Goal: Task Accomplishment & Management: Manage account settings

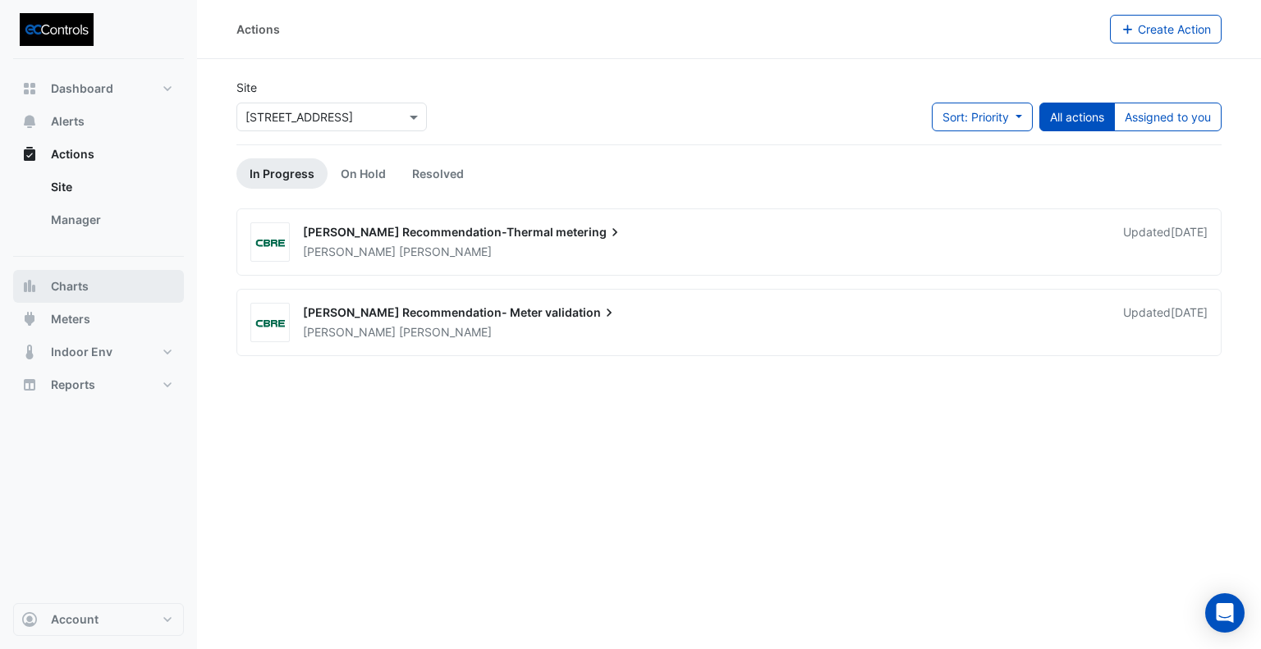
click at [83, 287] on span "Charts" at bounding box center [70, 286] width 38 height 16
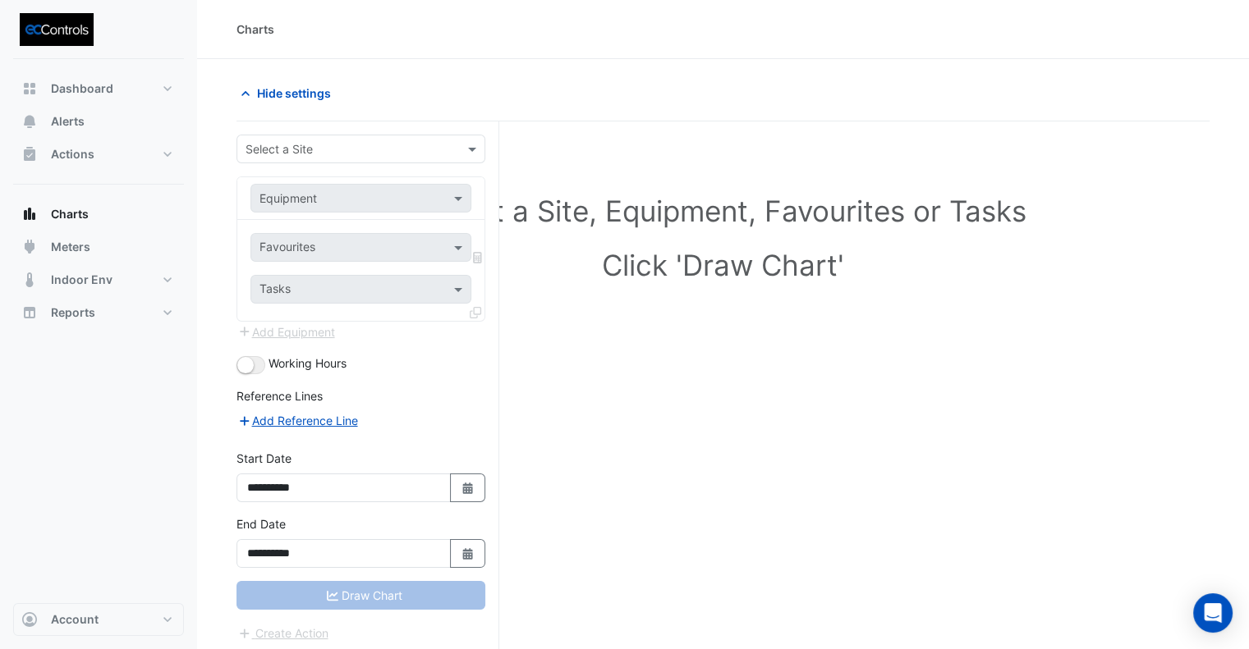
click at [330, 156] on div "Select a Site" at bounding box center [347, 148] width 220 height 17
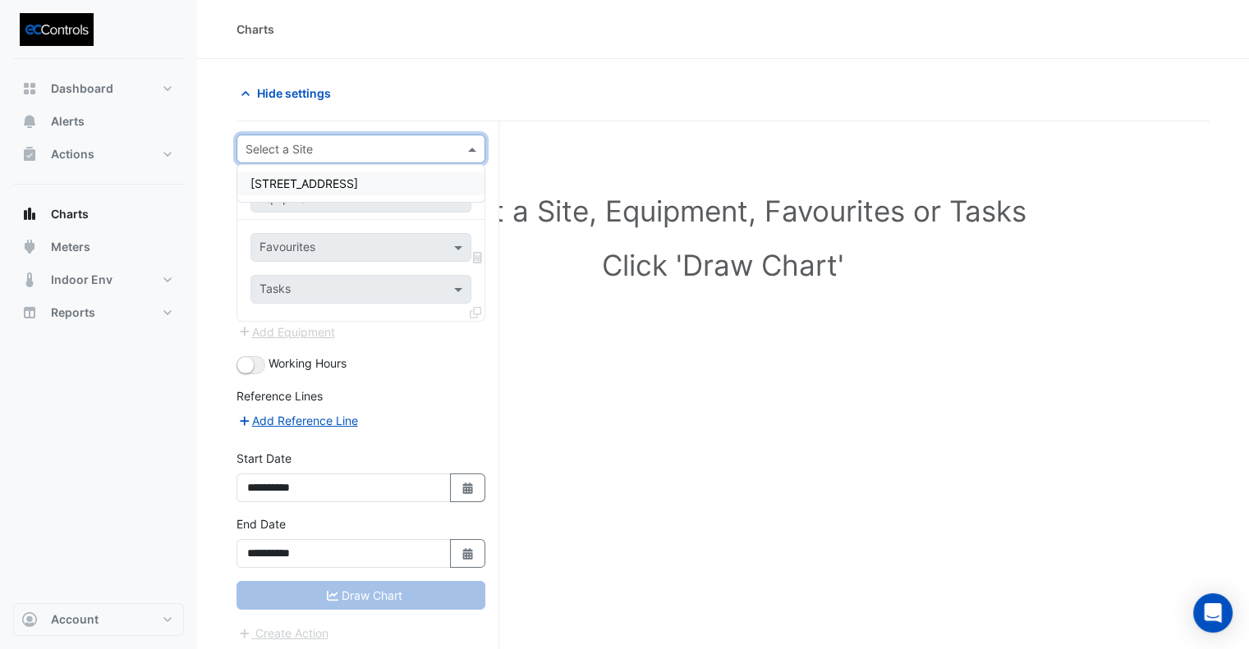
click at [319, 186] on span "[STREET_ADDRESS]" at bounding box center [304, 183] width 108 height 14
click at [318, 199] on input "text" at bounding box center [344, 198] width 170 height 17
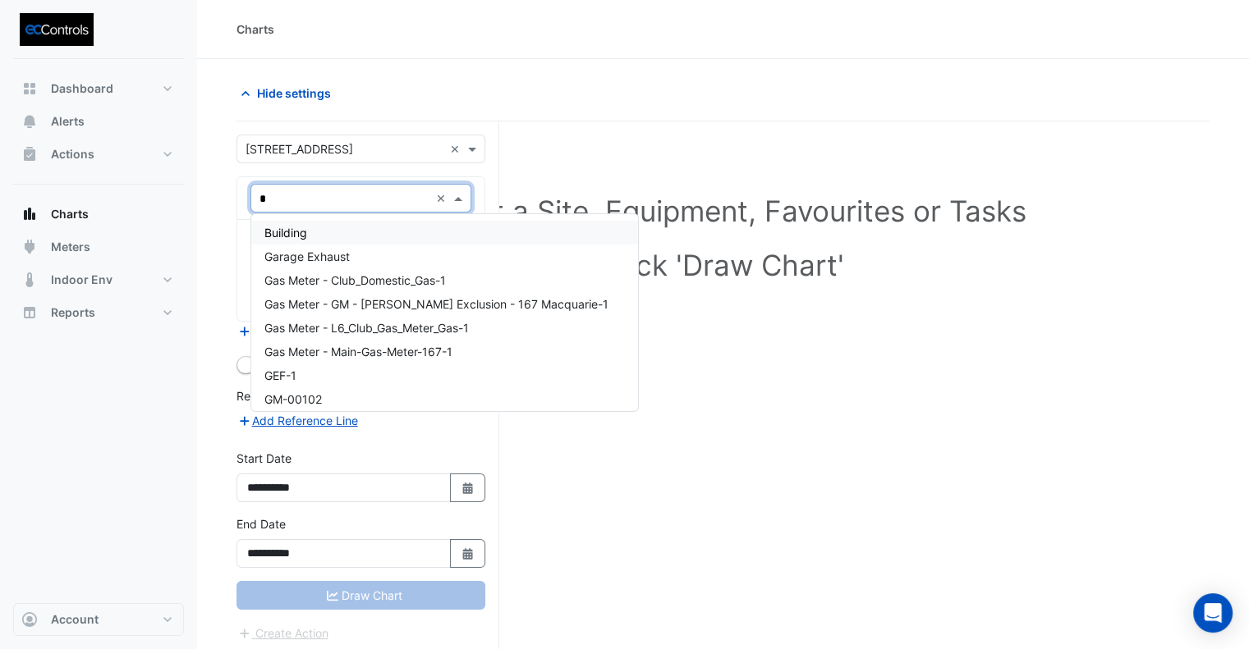
type input "**"
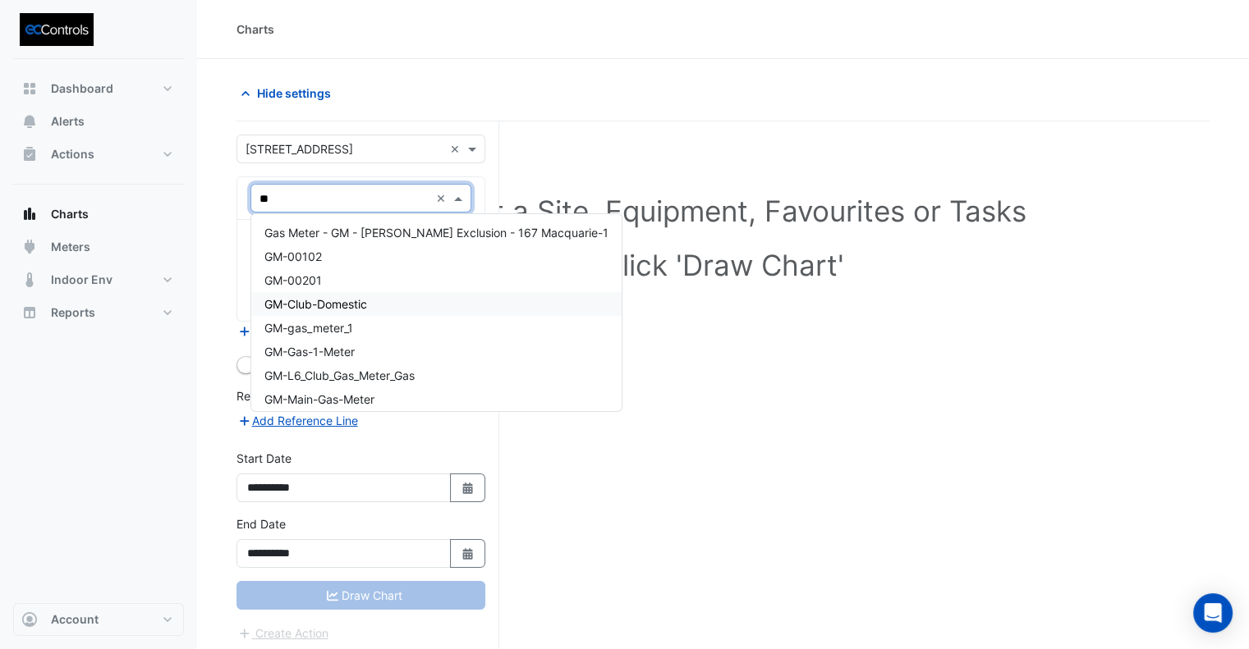
scroll to position [7, 0]
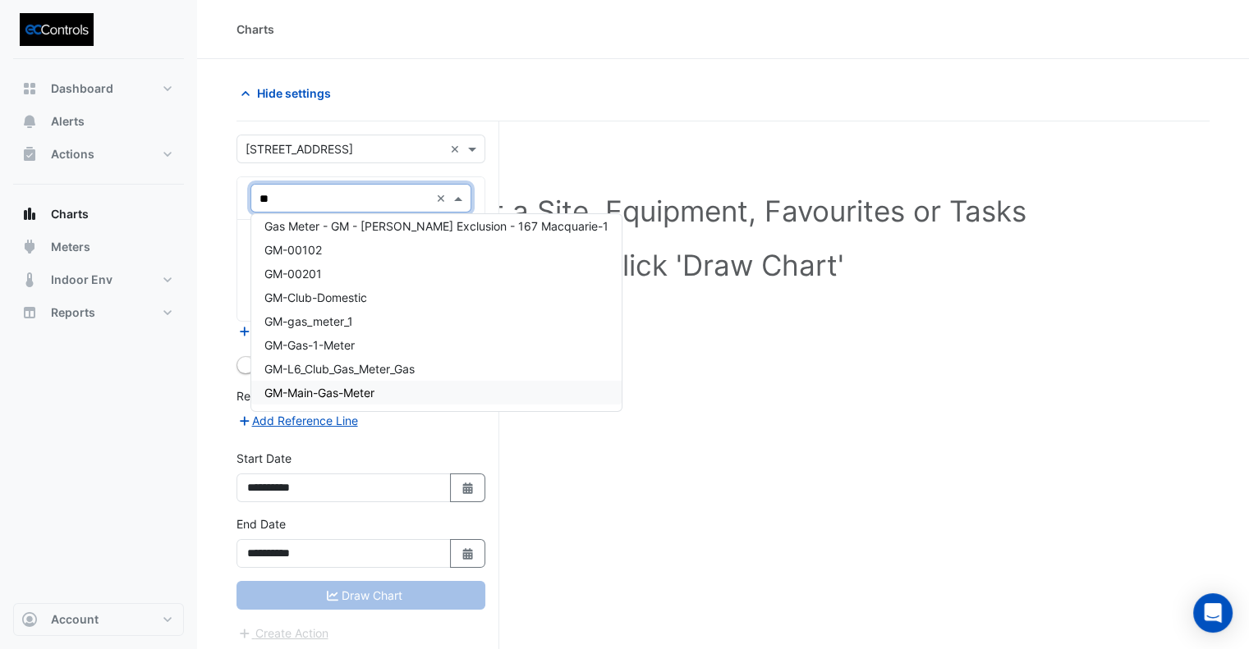
click at [351, 393] on span "GM-Main-Gas-Meter" at bounding box center [319, 393] width 110 height 14
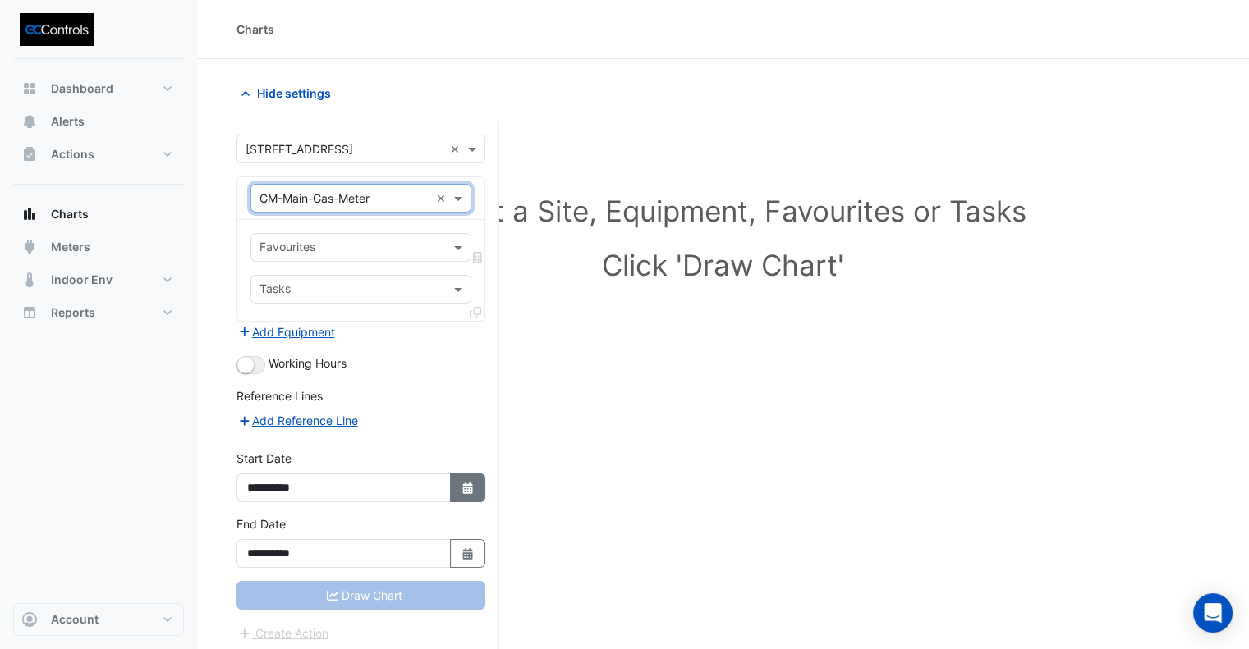
click at [473, 483] on icon "Select Date" at bounding box center [468, 488] width 15 height 11
select select "*"
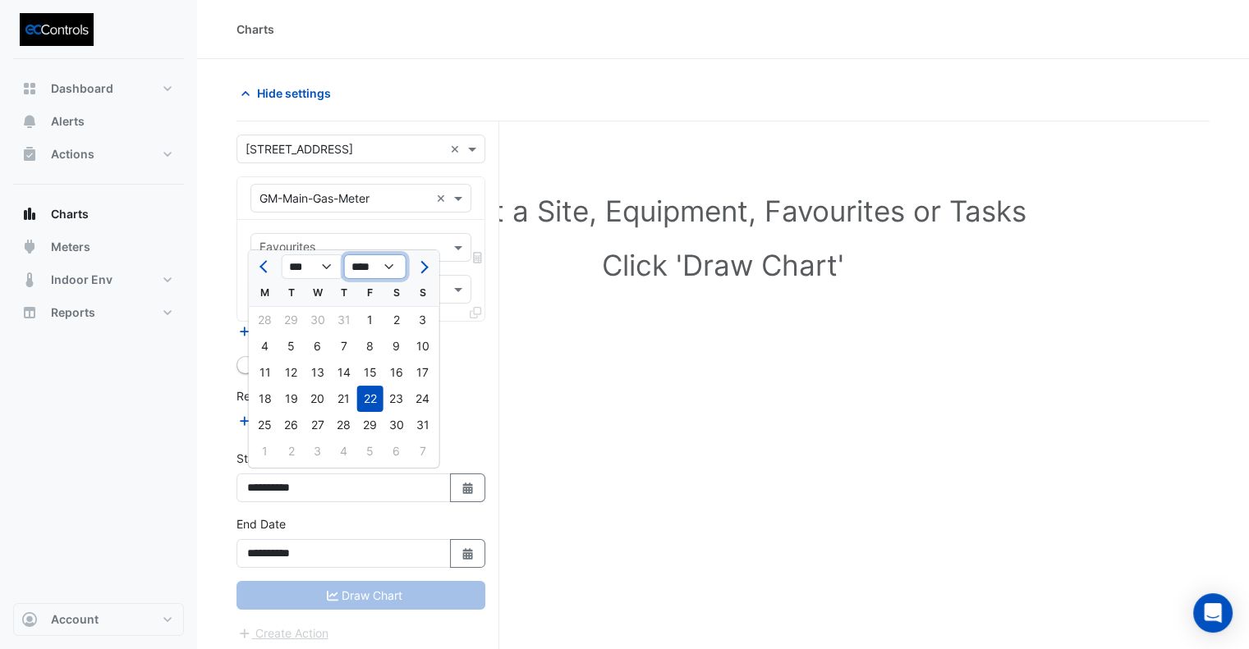
click at [374, 268] on select "**** **** **** **** **** **** **** **** **** **** ****" at bounding box center [375, 266] width 62 height 25
select select "****"
click at [344, 254] on select "**** **** **** **** **** **** **** **** **** **** ****" at bounding box center [375, 266] width 62 height 25
click at [345, 321] on div "1" at bounding box center [344, 320] width 26 height 26
type input "**********"
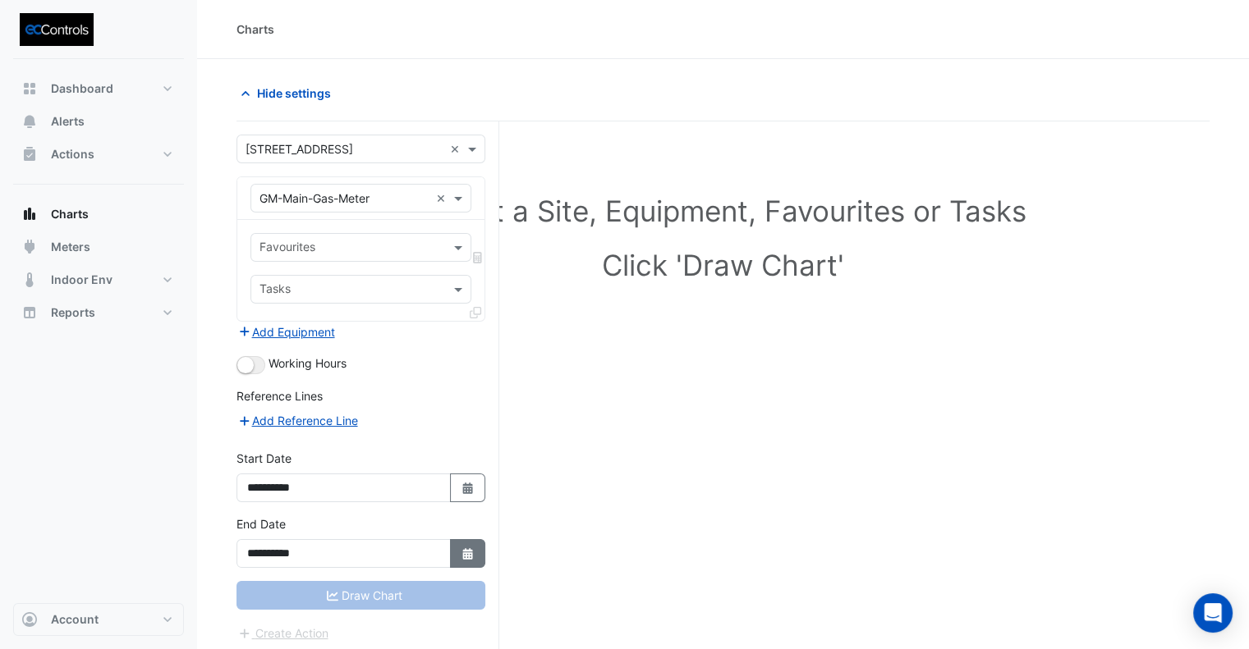
click at [470, 561] on button "Select Date" at bounding box center [468, 553] width 36 height 29
select select "*"
select select "****"
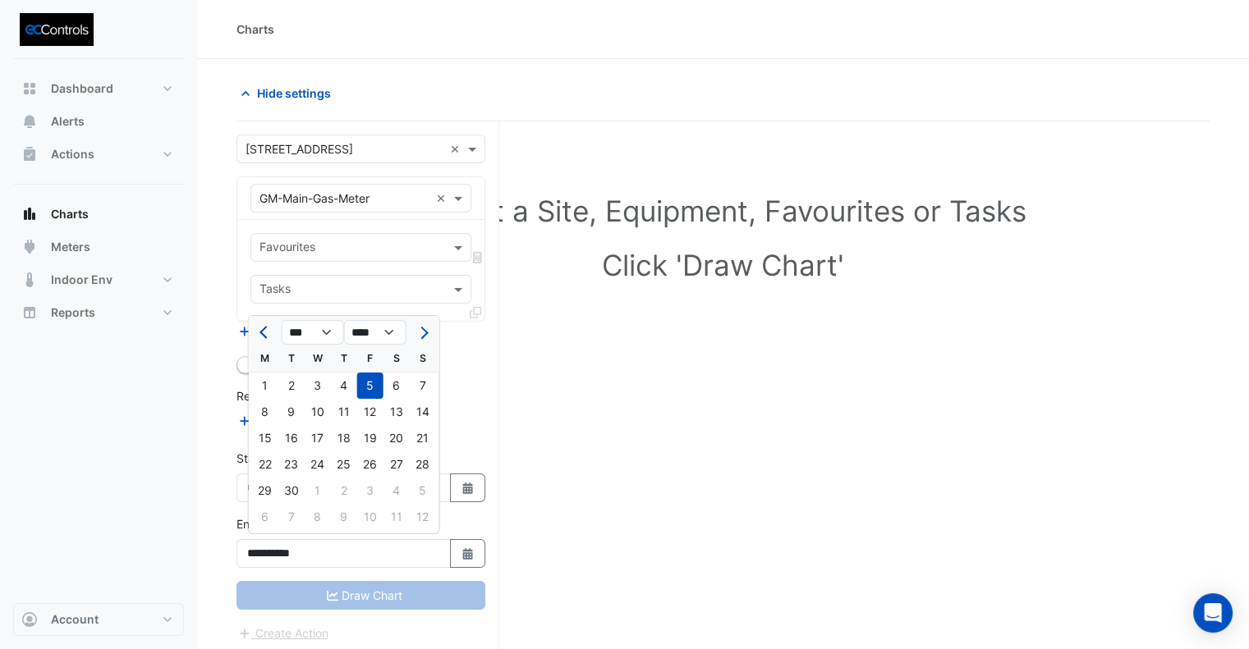
click at [259, 334] on button "Previous month" at bounding box center [265, 332] width 20 height 26
select select "*"
click at [368, 389] on div "1" at bounding box center [370, 386] width 26 height 26
type input "**********"
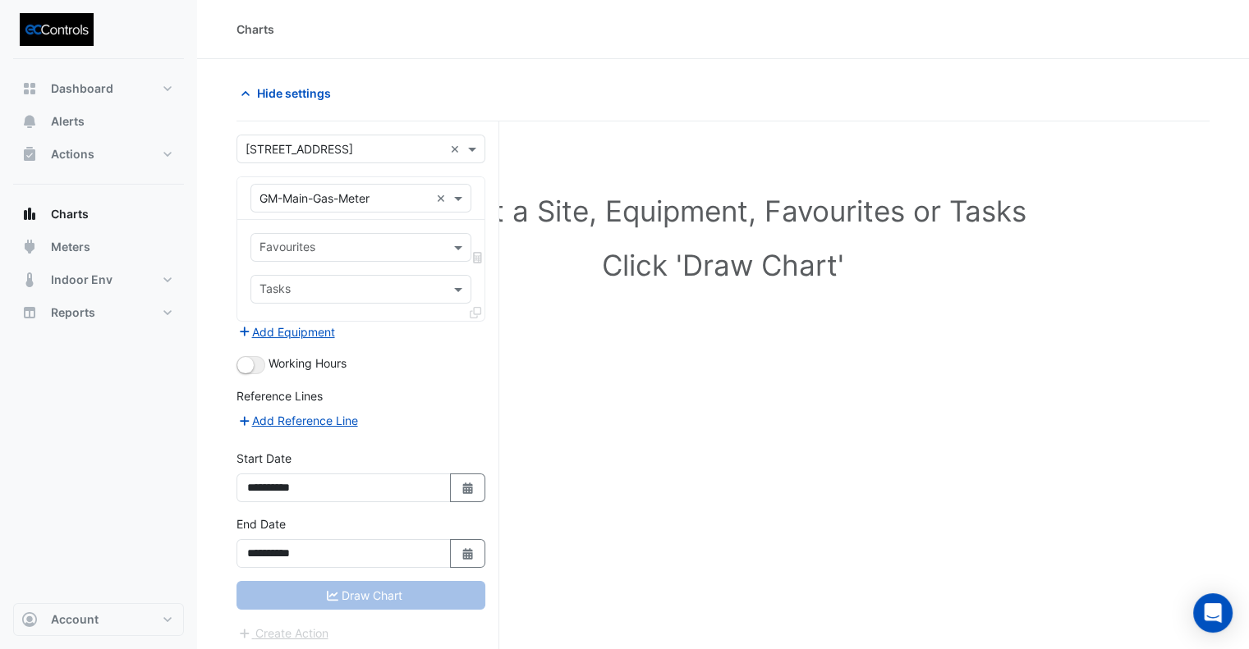
click at [340, 250] on input "text" at bounding box center [351, 249] width 184 height 17
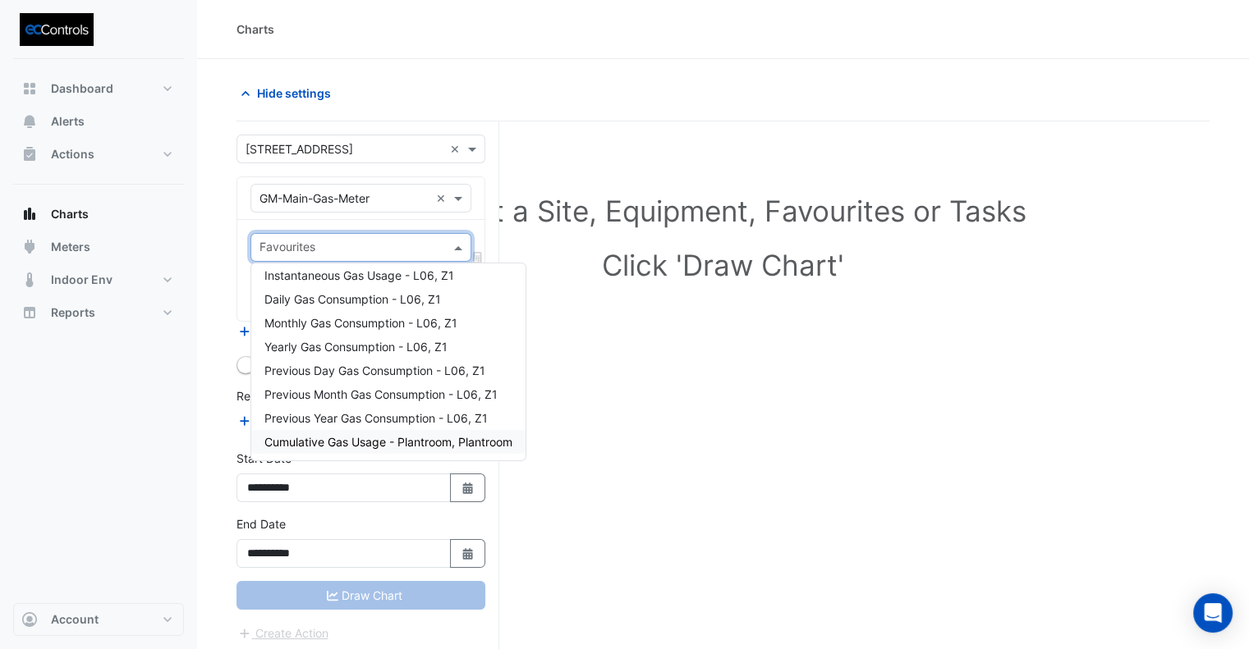
click at [362, 442] on span "Cumulative Gas Usage - Plantroom, Plantroom" at bounding box center [388, 442] width 248 height 14
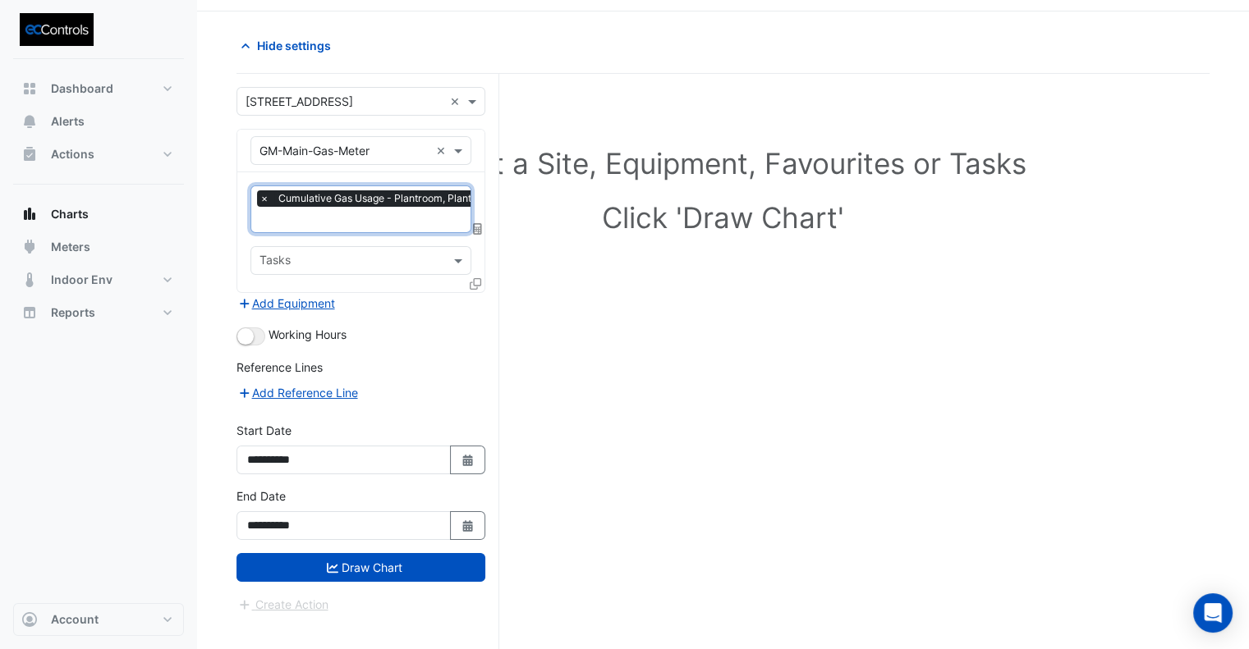
scroll to position [62, 0]
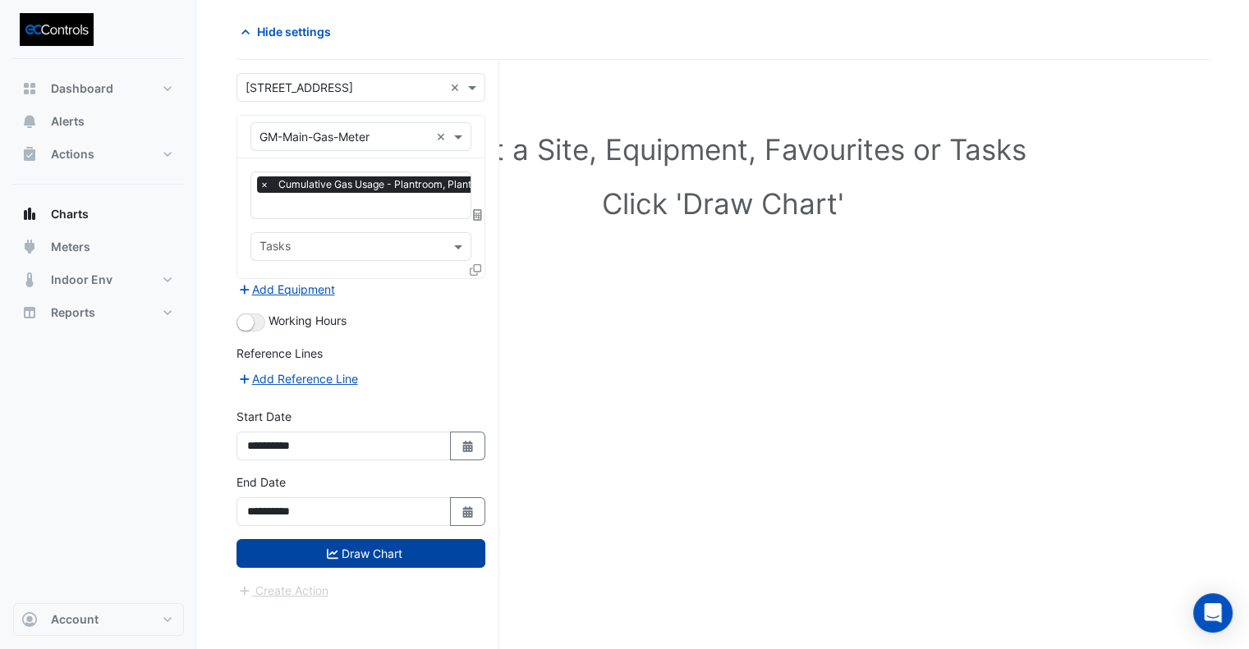
click at [369, 539] on button "Draw Chart" at bounding box center [360, 553] width 249 height 29
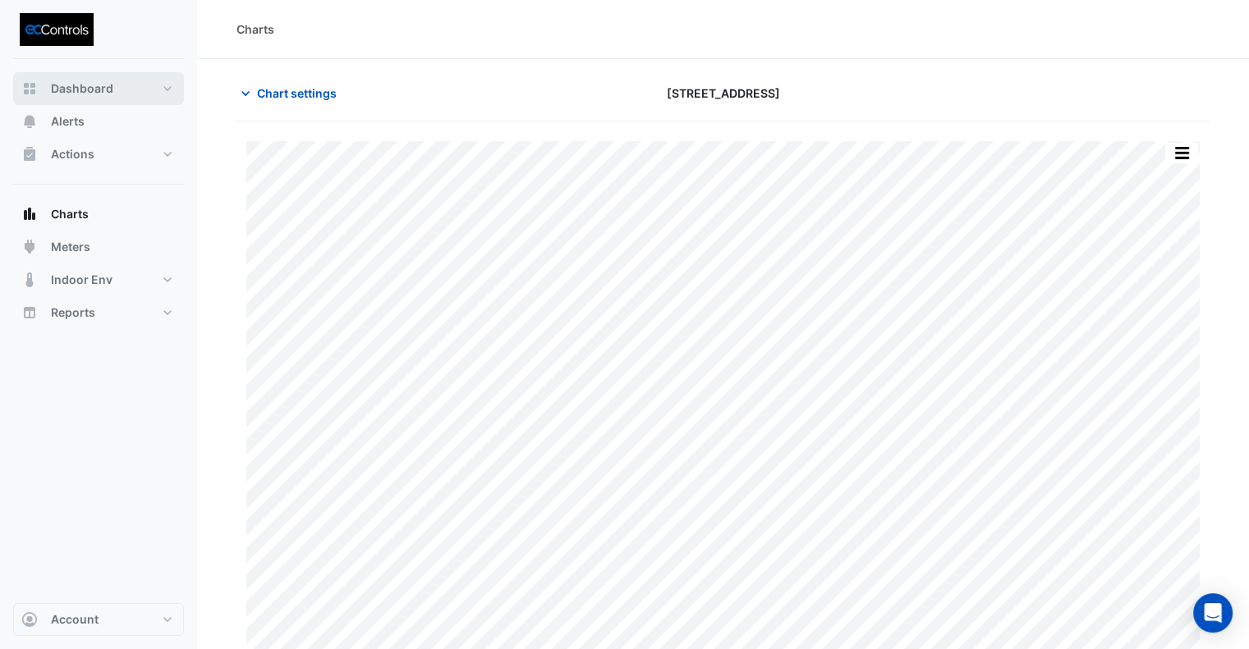
click at [76, 85] on span "Dashboard" at bounding box center [82, 88] width 62 height 16
select select "**"
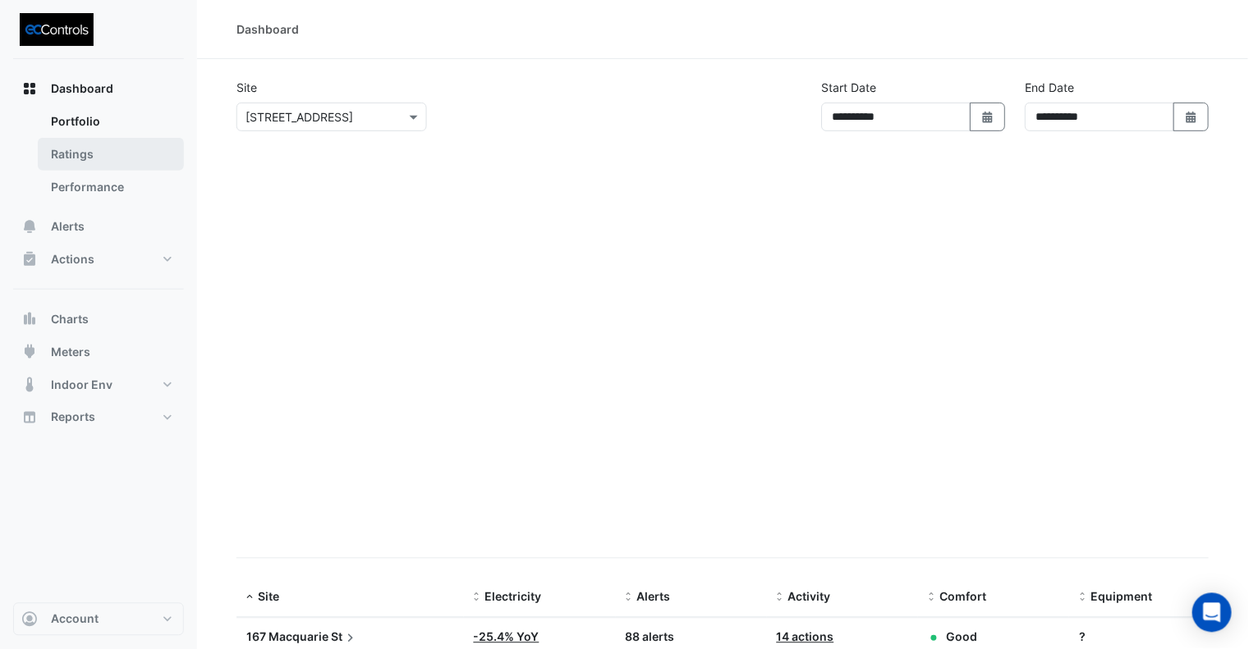
click at [68, 159] on link "Ratings" at bounding box center [111, 154] width 146 height 33
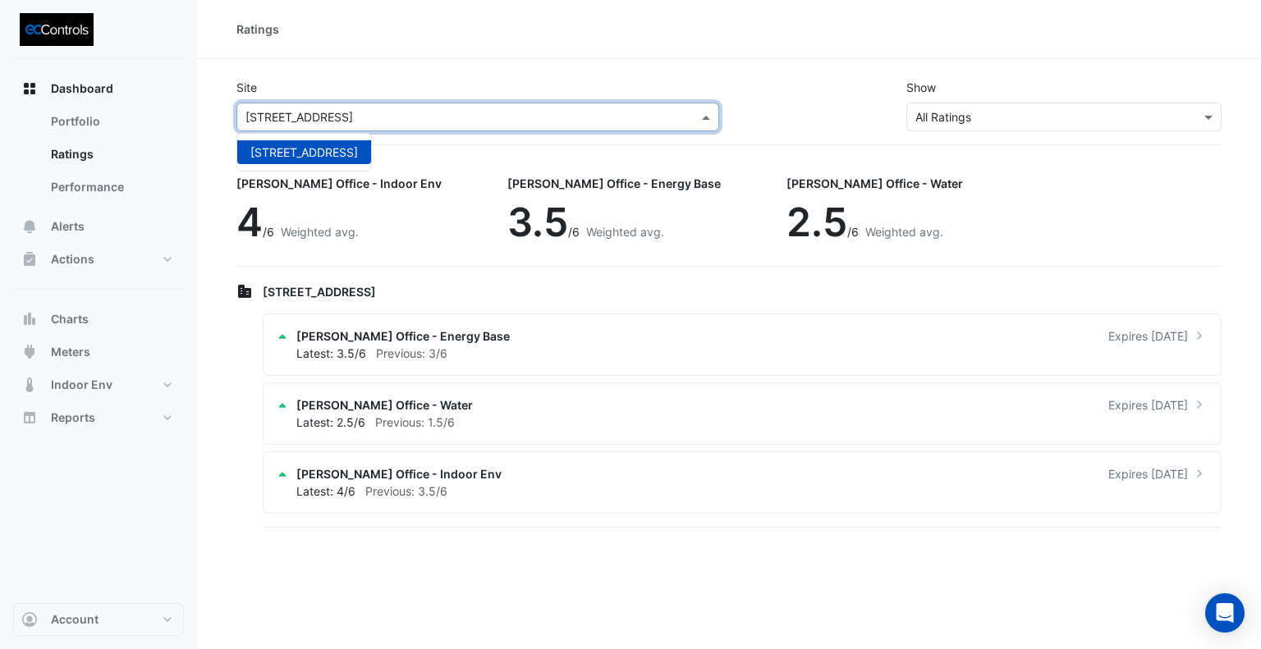
click at [633, 115] on input "text" at bounding box center [461, 117] width 432 height 17
click at [534, 55] on div "Ratings" at bounding box center [729, 29] width 1064 height 59
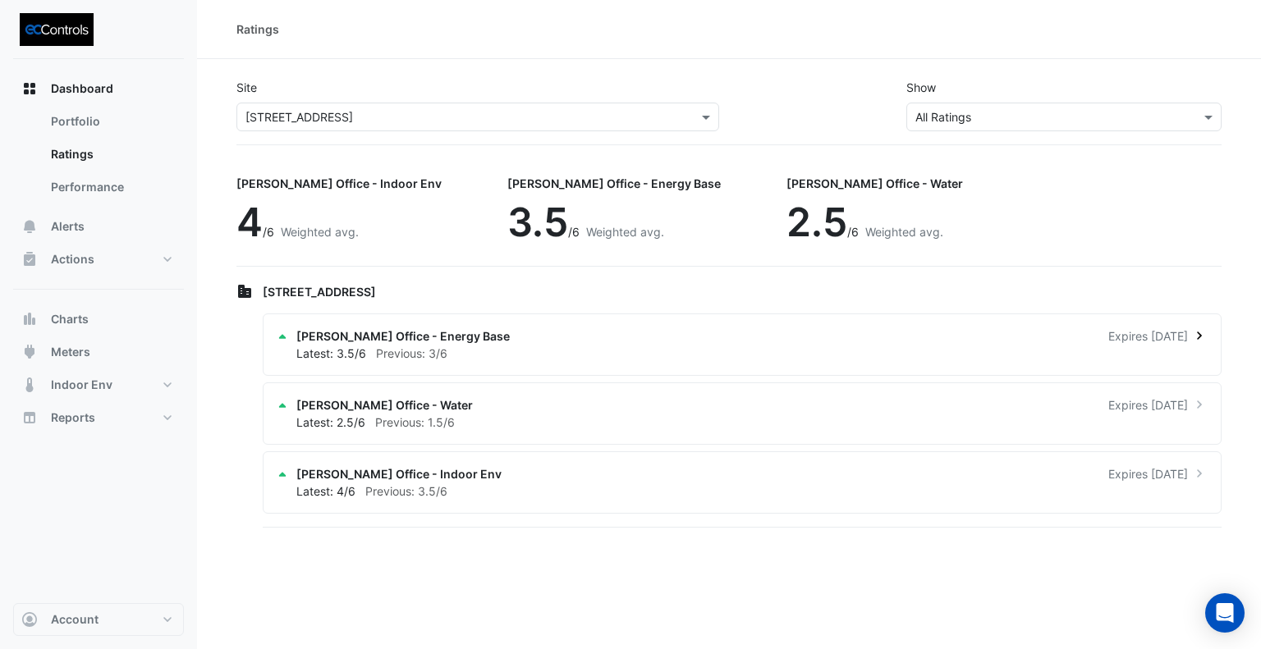
click at [504, 340] on div "[PERSON_NAME] Office - Energy Base Expires [DATE]" at bounding box center [751, 336] width 911 height 17
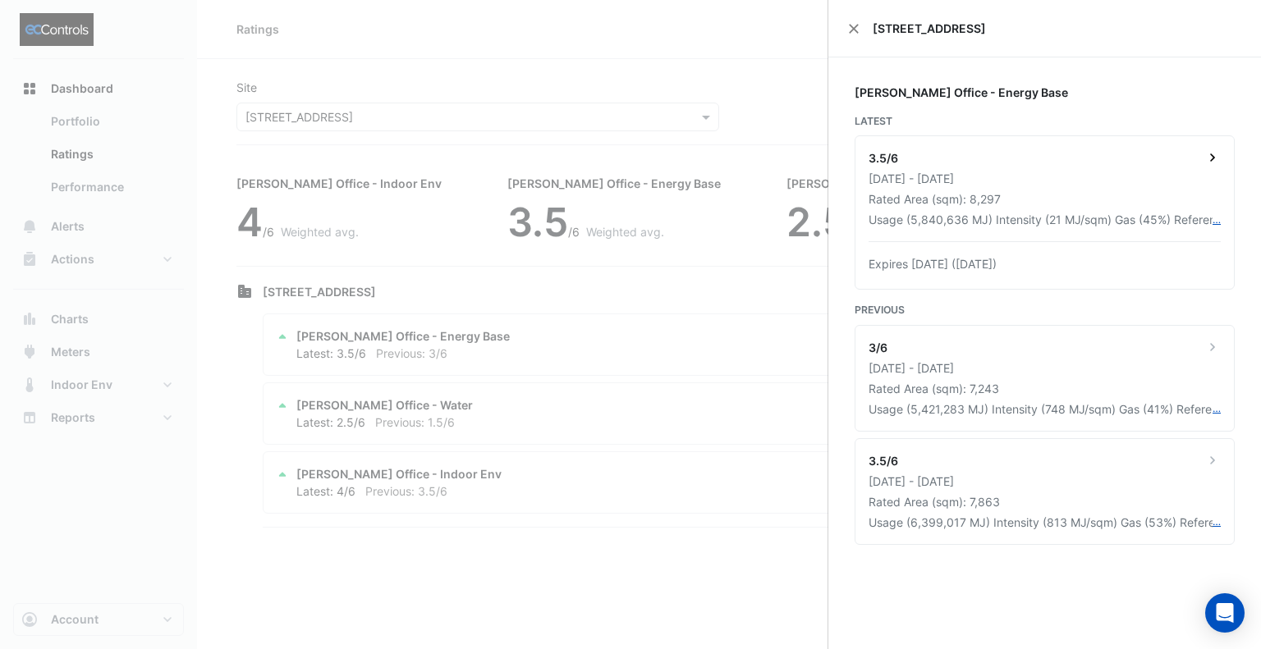
click at [1116, 156] on div "3.5/6" at bounding box center [1045, 159] width 352 height 21
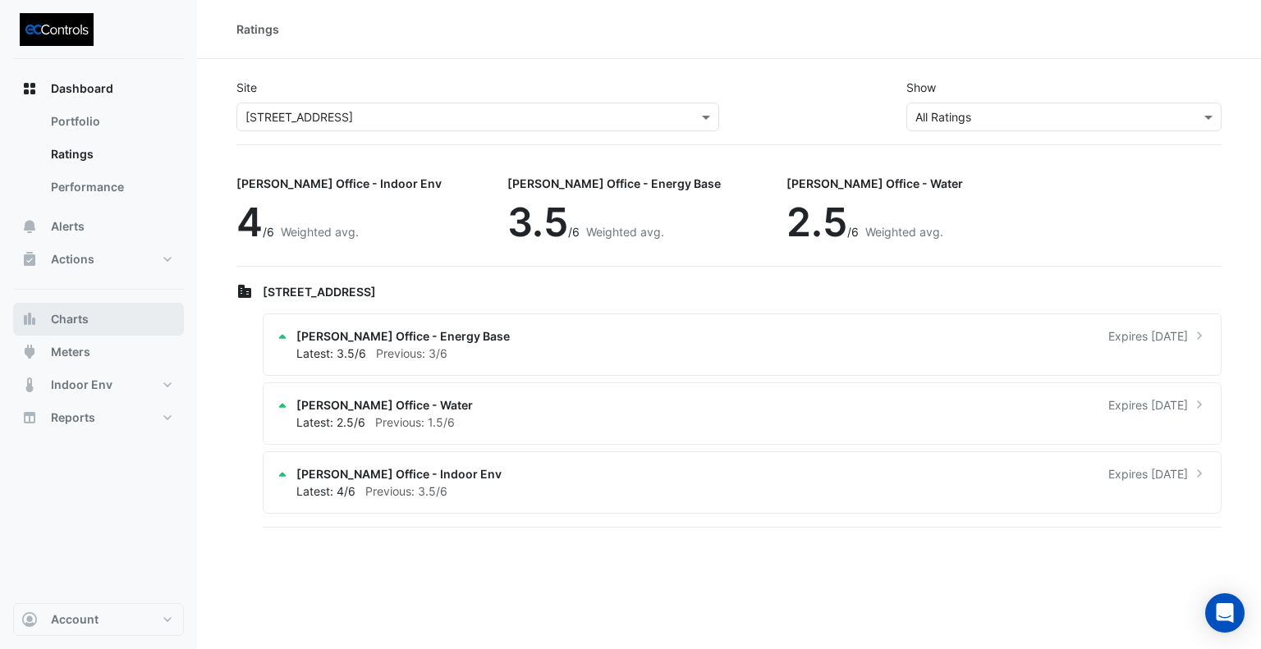
click at [67, 318] on span "Charts" at bounding box center [70, 319] width 38 height 16
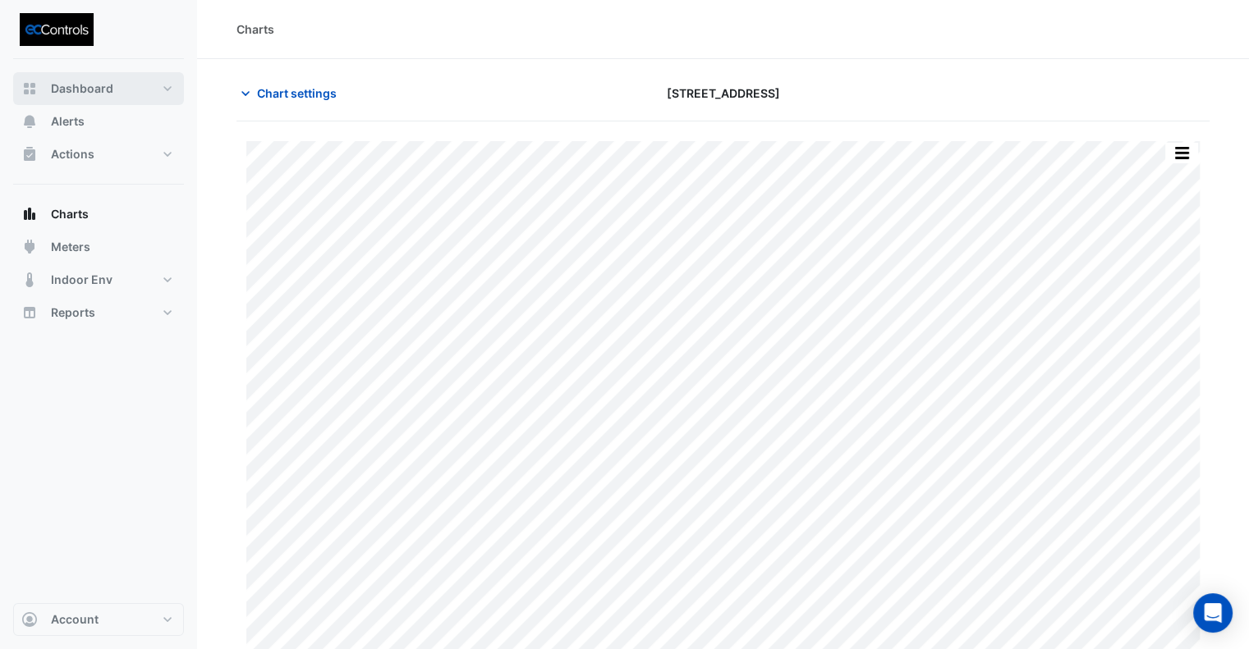
click at [48, 80] on button "Dashboard" at bounding box center [98, 88] width 171 height 33
select select "**"
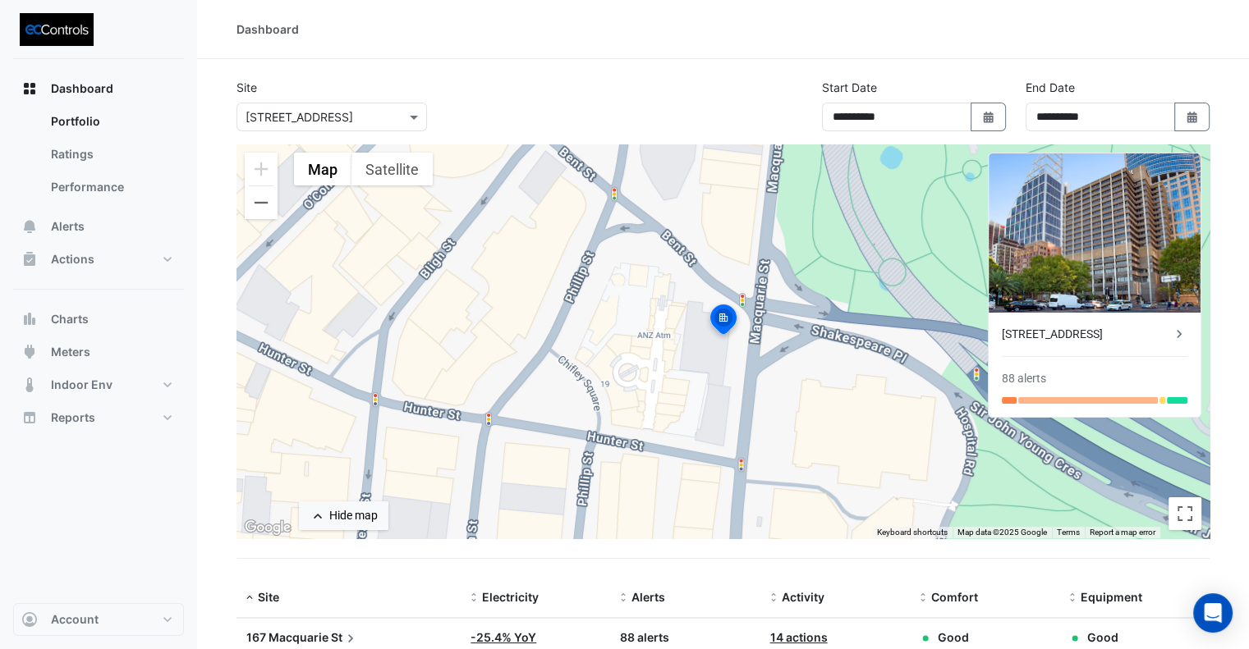
click at [396, 115] on div at bounding box center [331, 117] width 189 height 19
drag, startPoint x: 396, startPoint y: 115, endPoint x: 935, endPoint y: 108, distance: 539.4
click at [397, 115] on div at bounding box center [331, 117] width 189 height 19
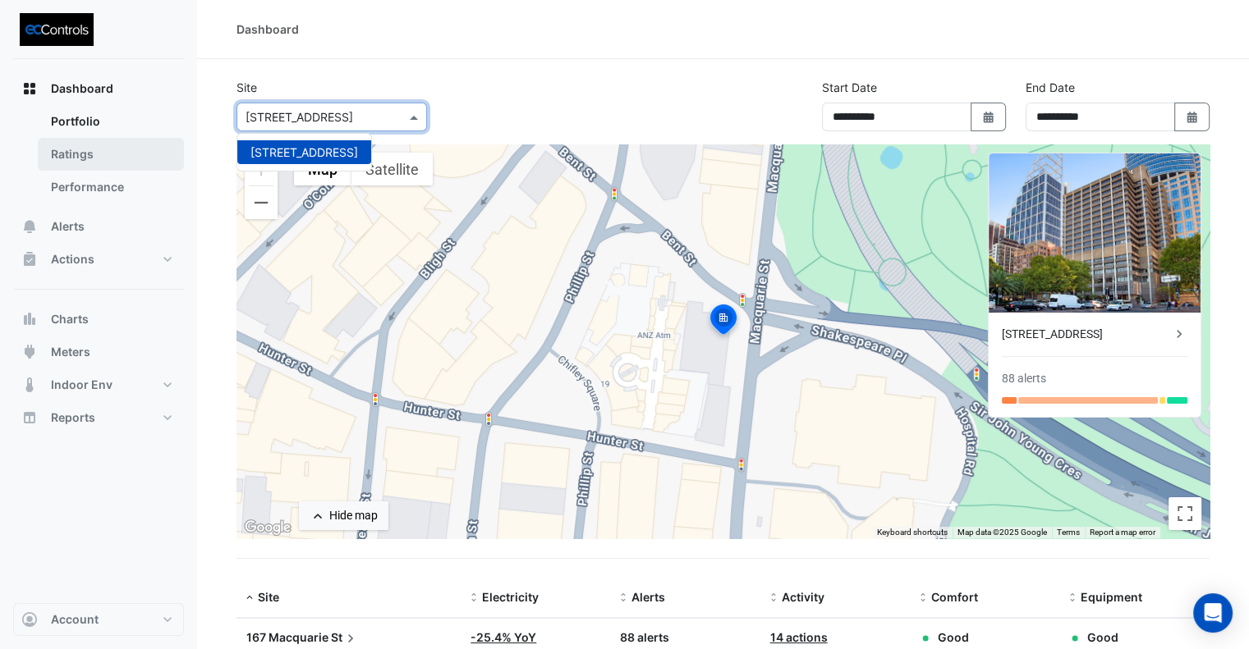
click at [76, 154] on link "Ratings" at bounding box center [111, 154] width 146 height 33
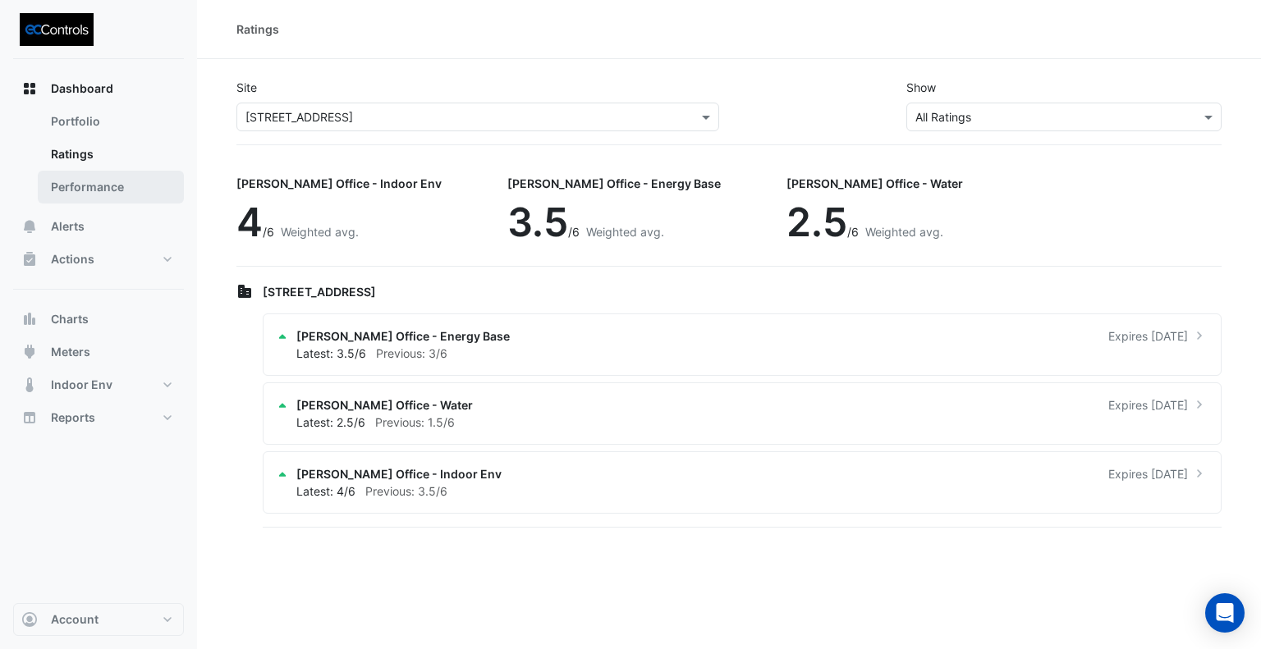
click at [85, 189] on link "Performance" at bounding box center [111, 187] width 146 height 33
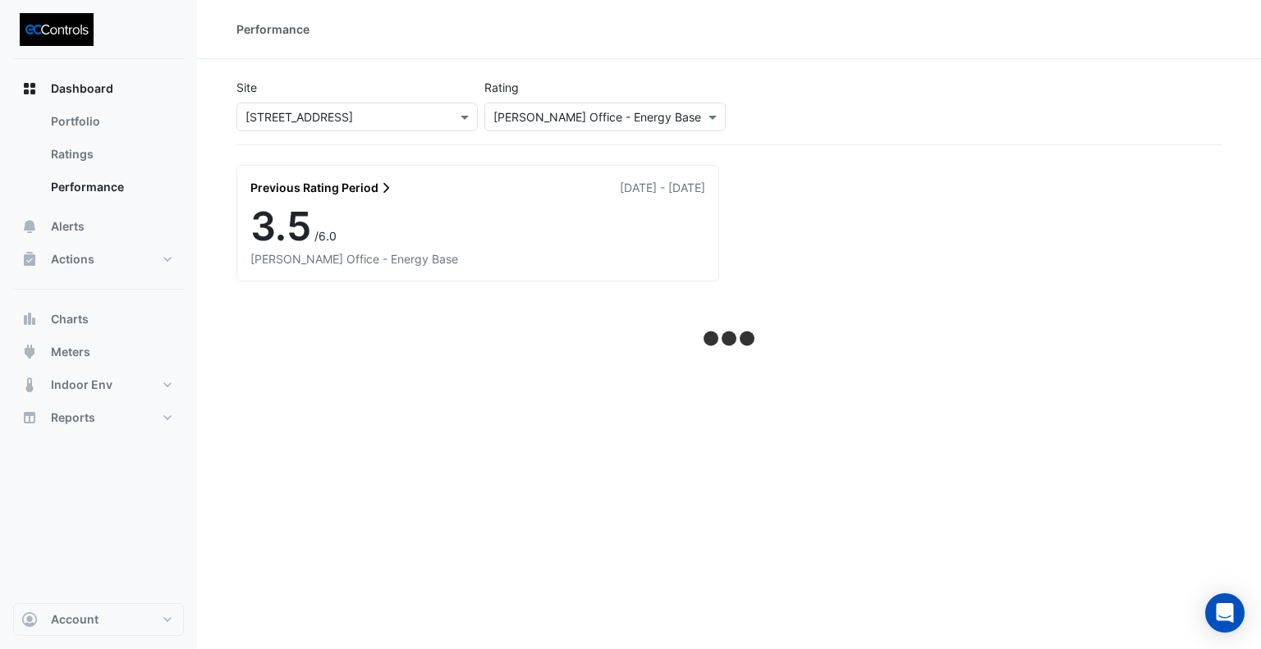
click at [566, 119] on input "text" at bounding box center [588, 117] width 190 height 17
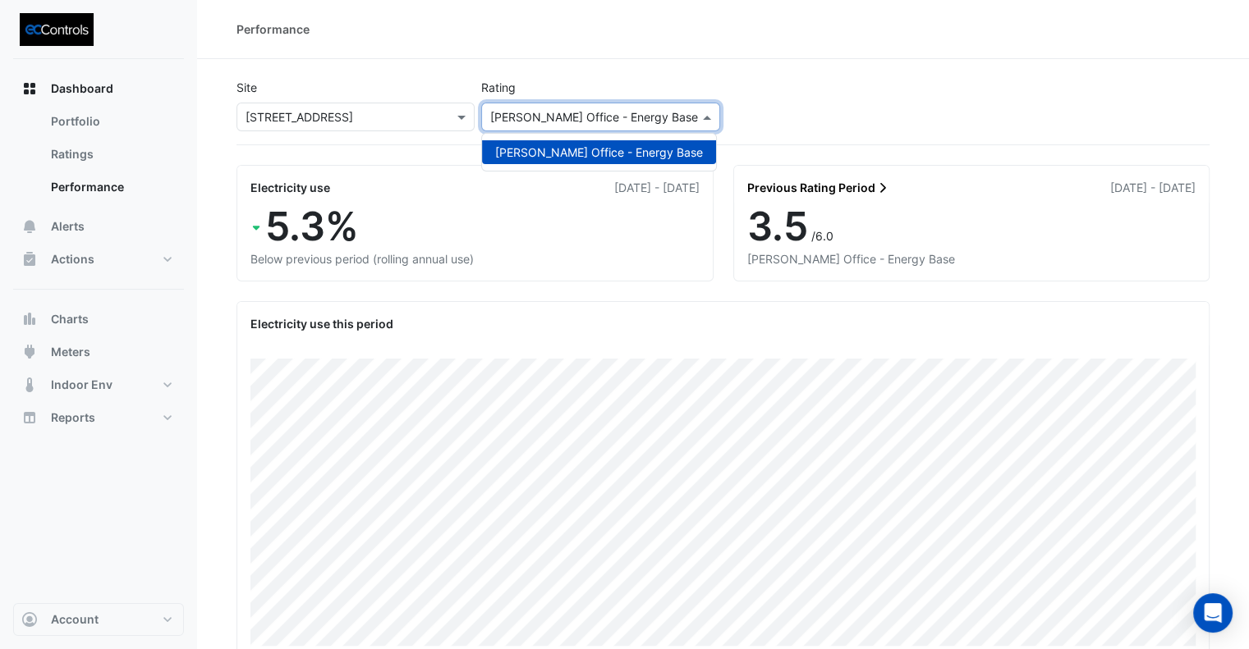
drag, startPoint x: 566, startPoint y: 117, endPoint x: 532, endPoint y: 121, distance: 34.6
click at [552, 120] on input "text" at bounding box center [583, 117] width 187 height 17
click at [62, 157] on link "Ratings" at bounding box center [111, 154] width 146 height 33
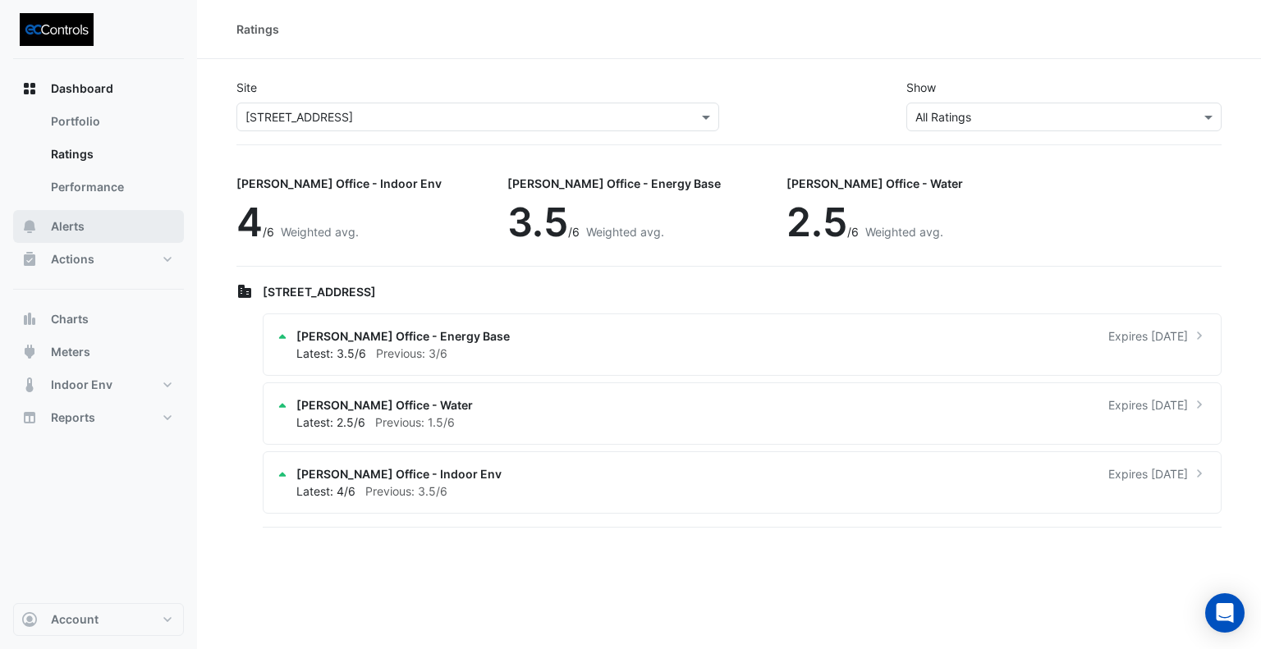
click at [90, 225] on button "Alerts" at bounding box center [98, 226] width 171 height 33
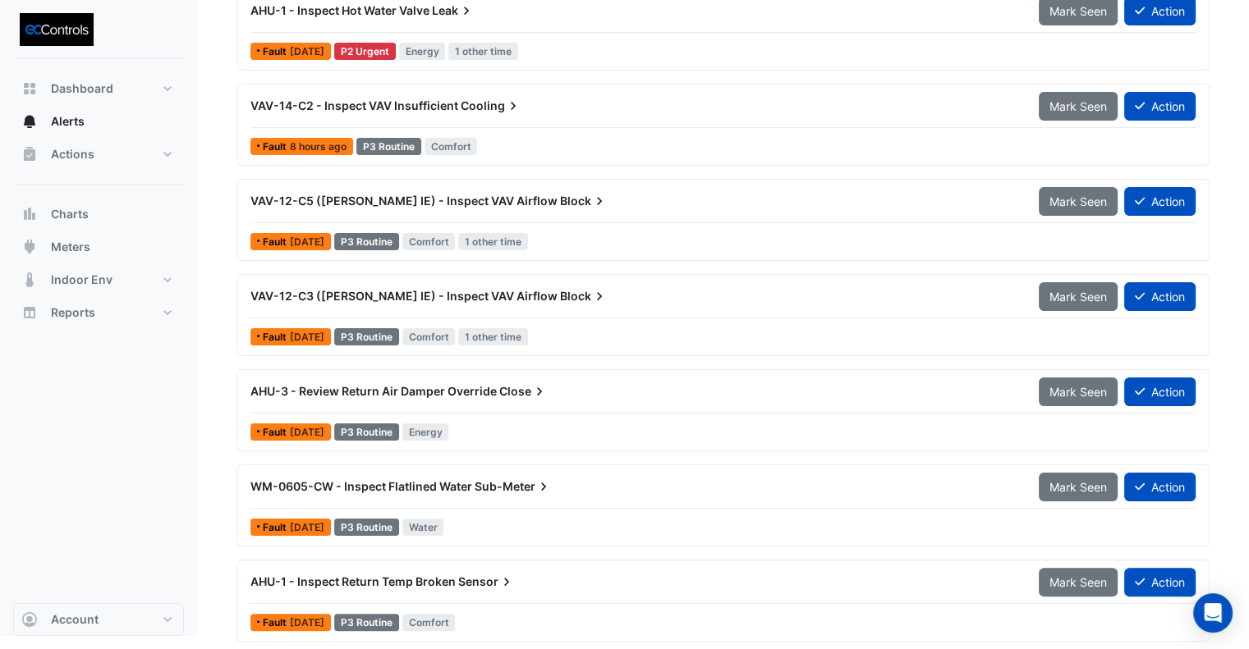
scroll to position [222, 0]
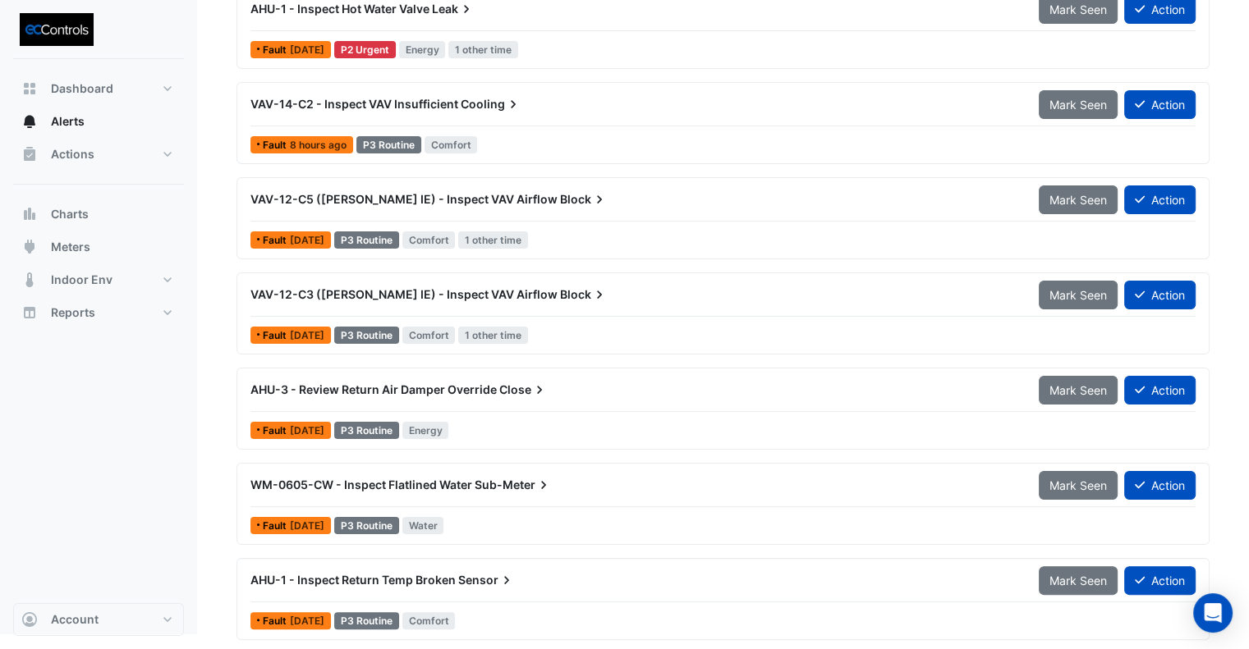
click at [1093, 586] on button "Mark Seen" at bounding box center [1077, 580] width 79 height 29
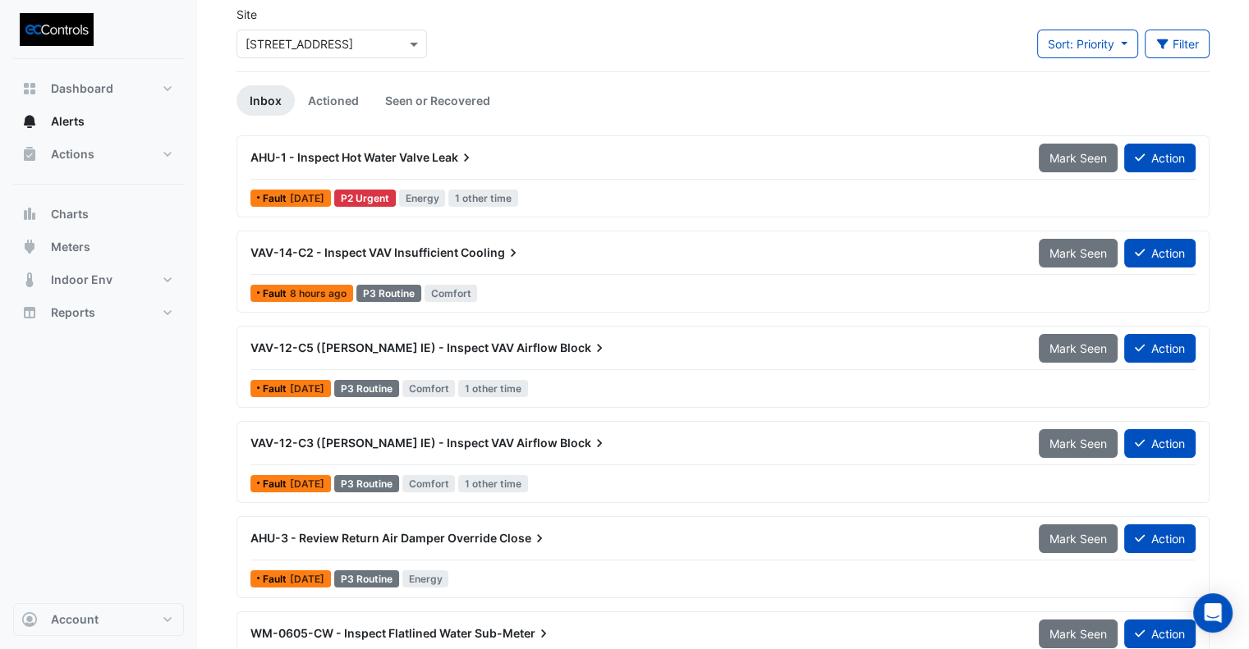
scroll to position [45, 0]
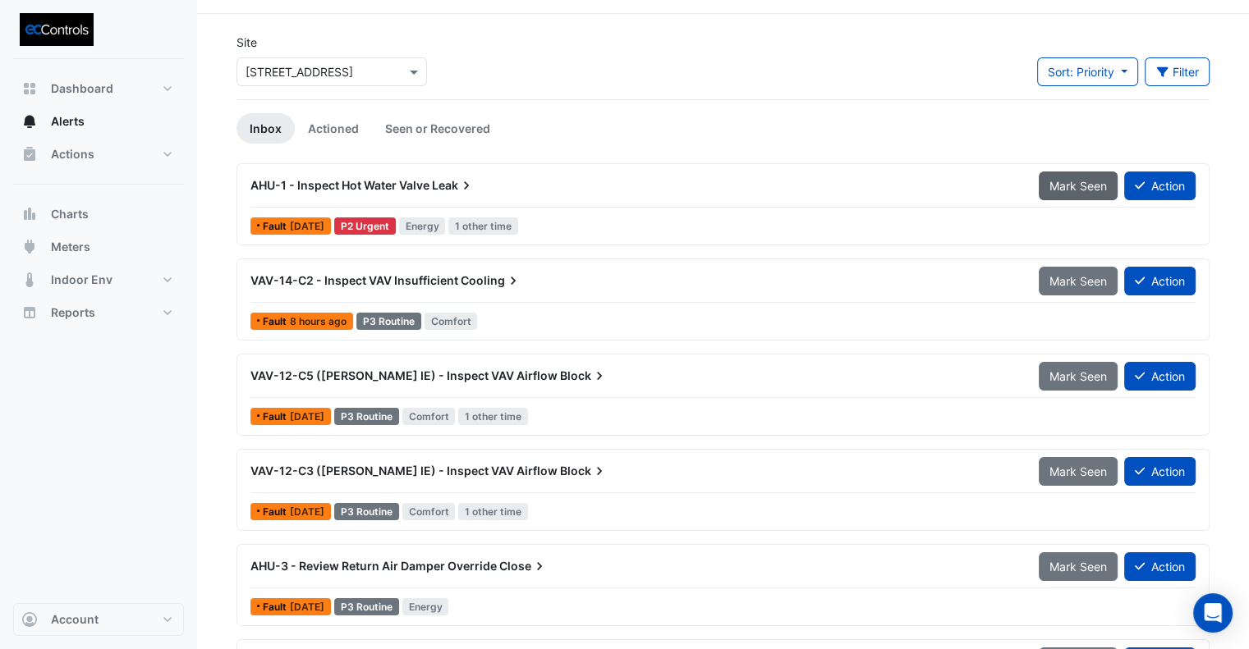
drag, startPoint x: 1071, startPoint y: 181, endPoint x: 1071, endPoint y: 190, distance: 9.0
click at [1071, 183] on span "Mark Seen" at bounding box center [1077, 186] width 57 height 14
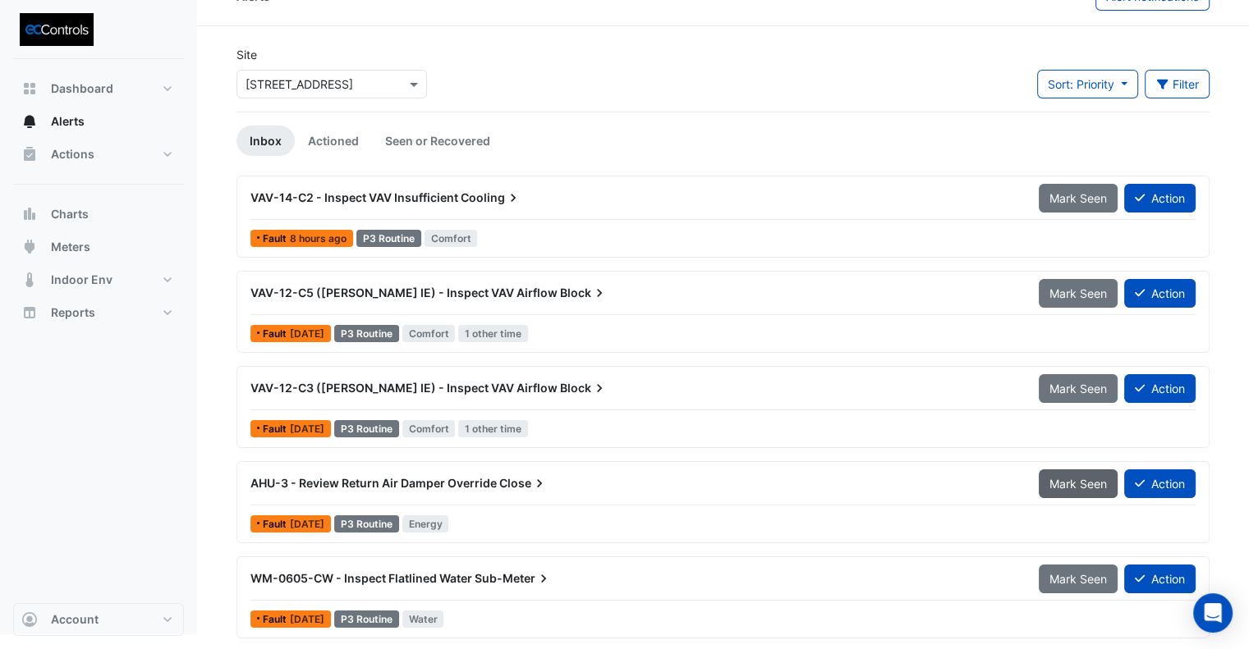
click at [1049, 484] on span "Mark Seen" at bounding box center [1077, 484] width 57 height 14
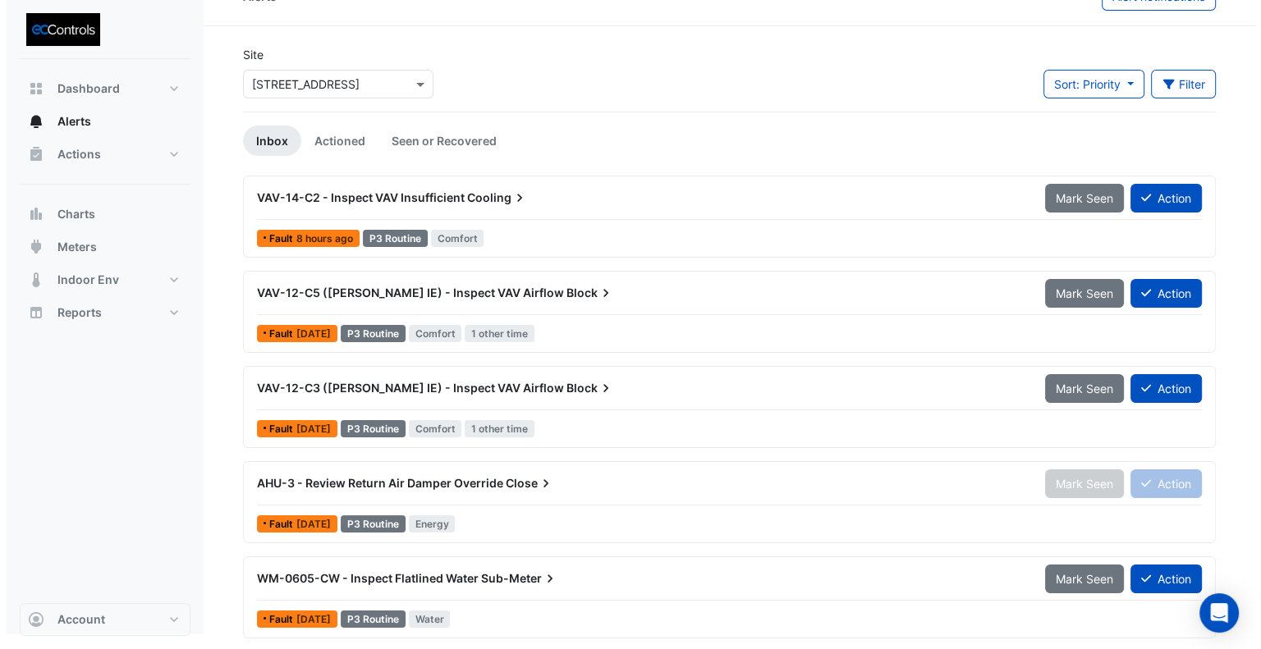
scroll to position [0, 0]
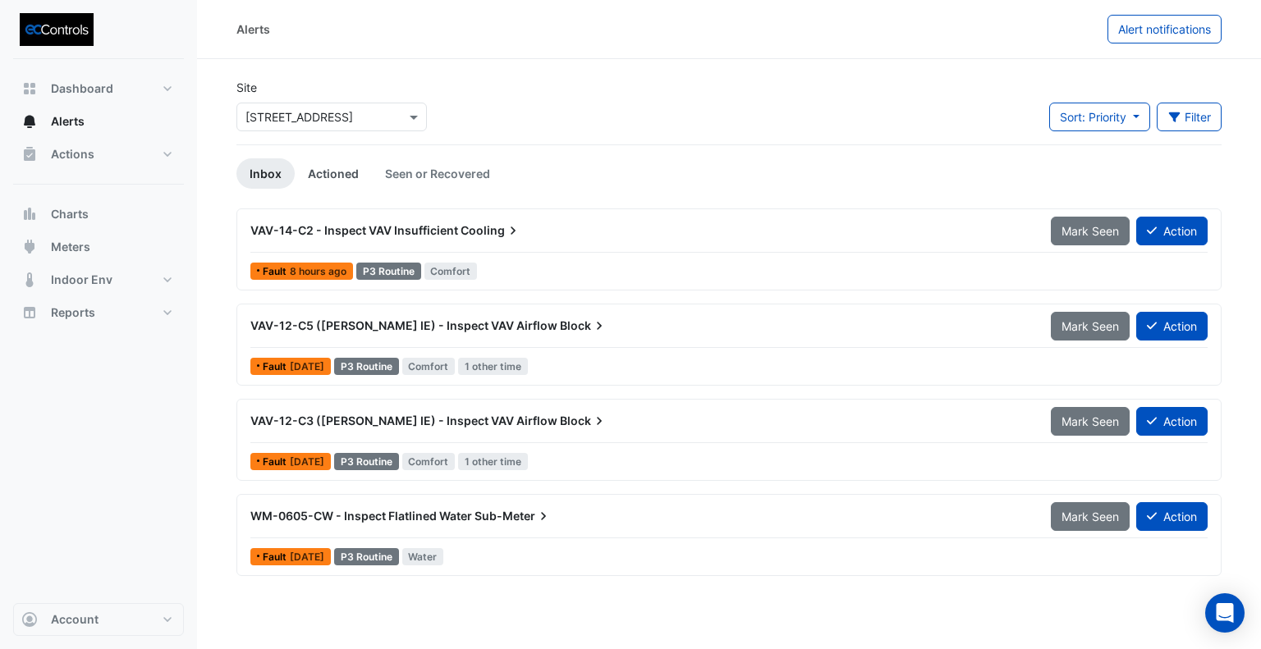
click at [347, 179] on link "Actioned" at bounding box center [333, 173] width 77 height 30
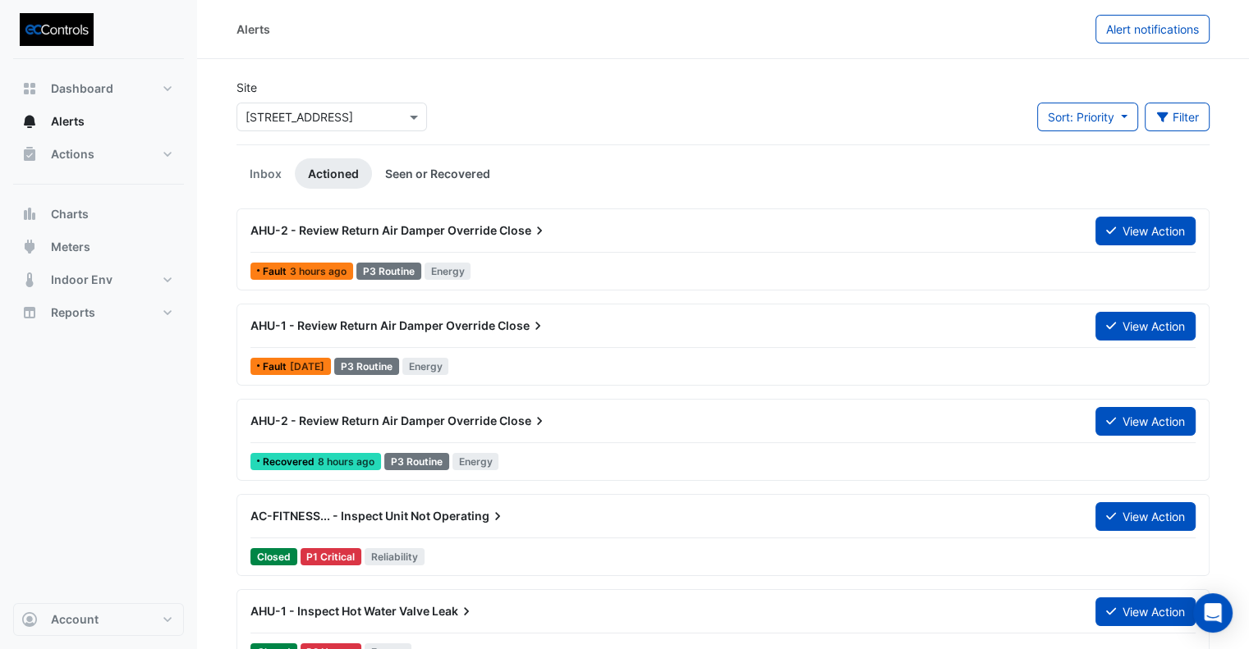
click at [424, 172] on link "Seen or Recovered" at bounding box center [437, 173] width 131 height 30
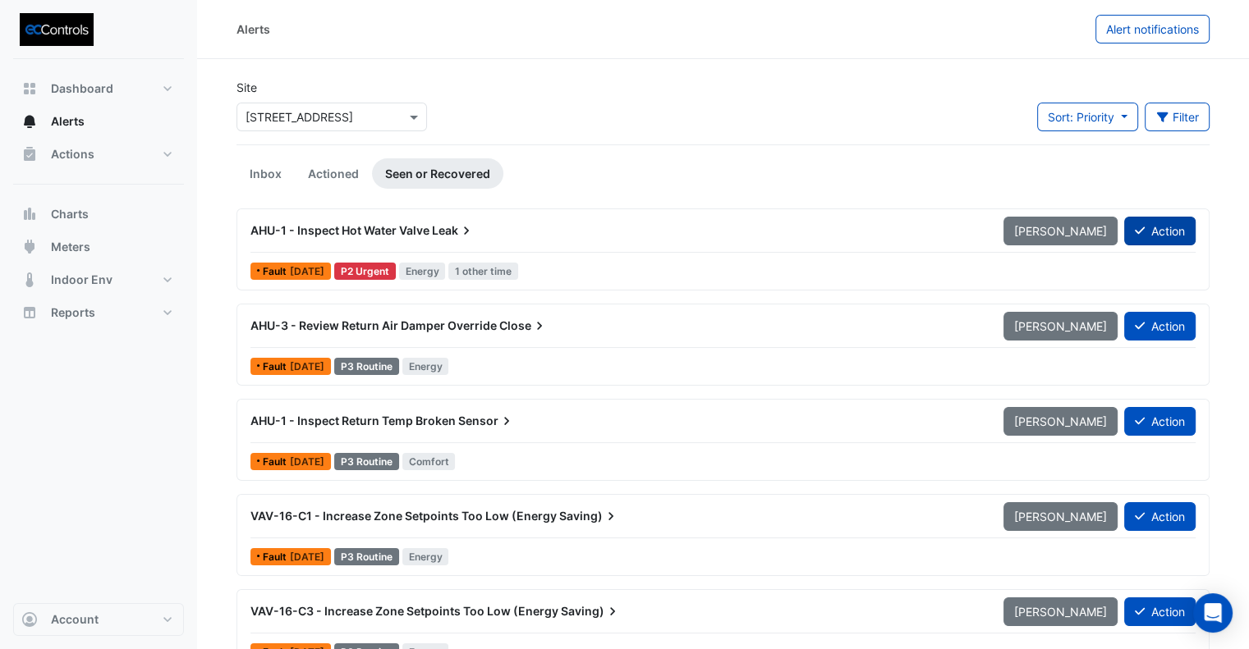
click at [1145, 232] on button "Action" at bounding box center [1159, 231] width 71 height 29
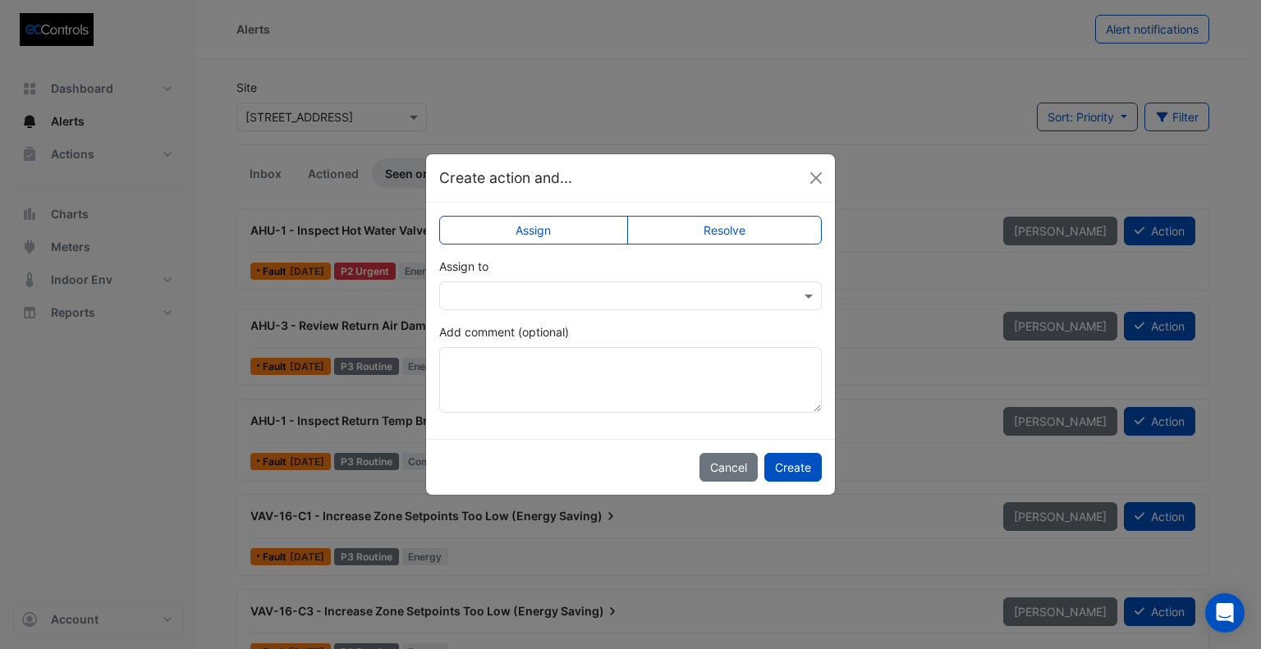
click at [731, 222] on label "Resolve" at bounding box center [724, 230] width 195 height 29
click at [573, 299] on input "text" at bounding box center [614, 296] width 332 height 17
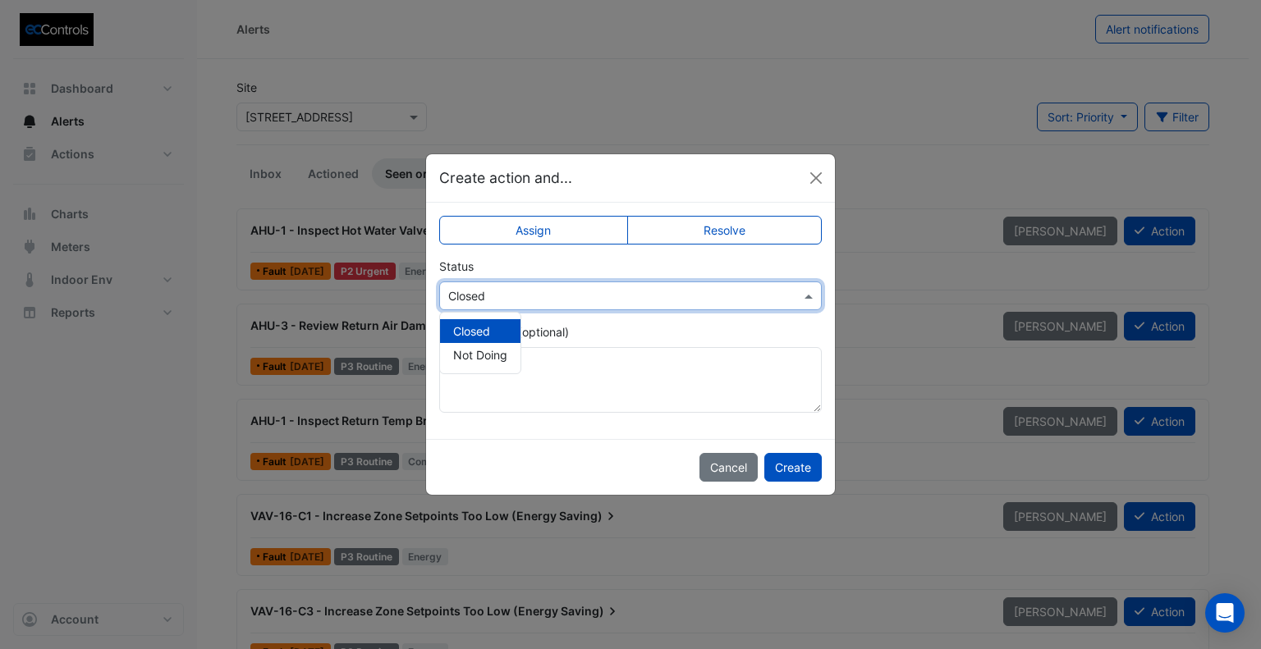
click at [484, 331] on span "Closed" at bounding box center [471, 331] width 37 height 14
click at [512, 233] on label "Assign" at bounding box center [533, 230] width 189 height 29
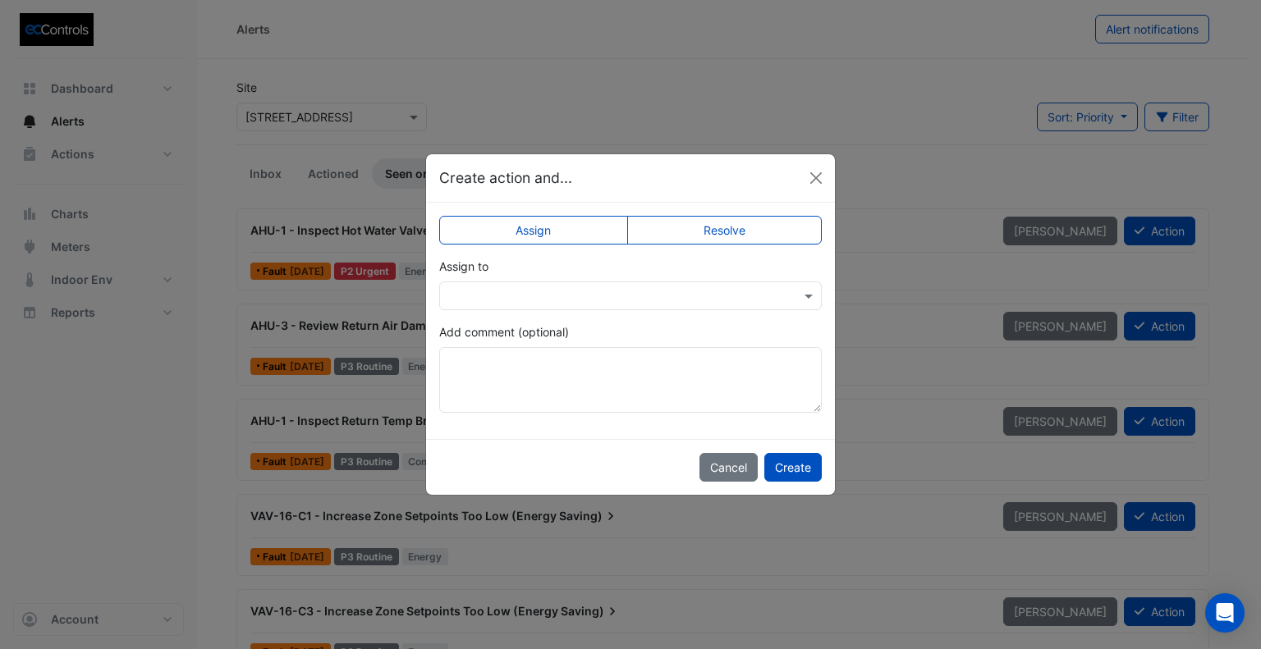
click at [539, 291] on input "text" at bounding box center [614, 296] width 332 height 17
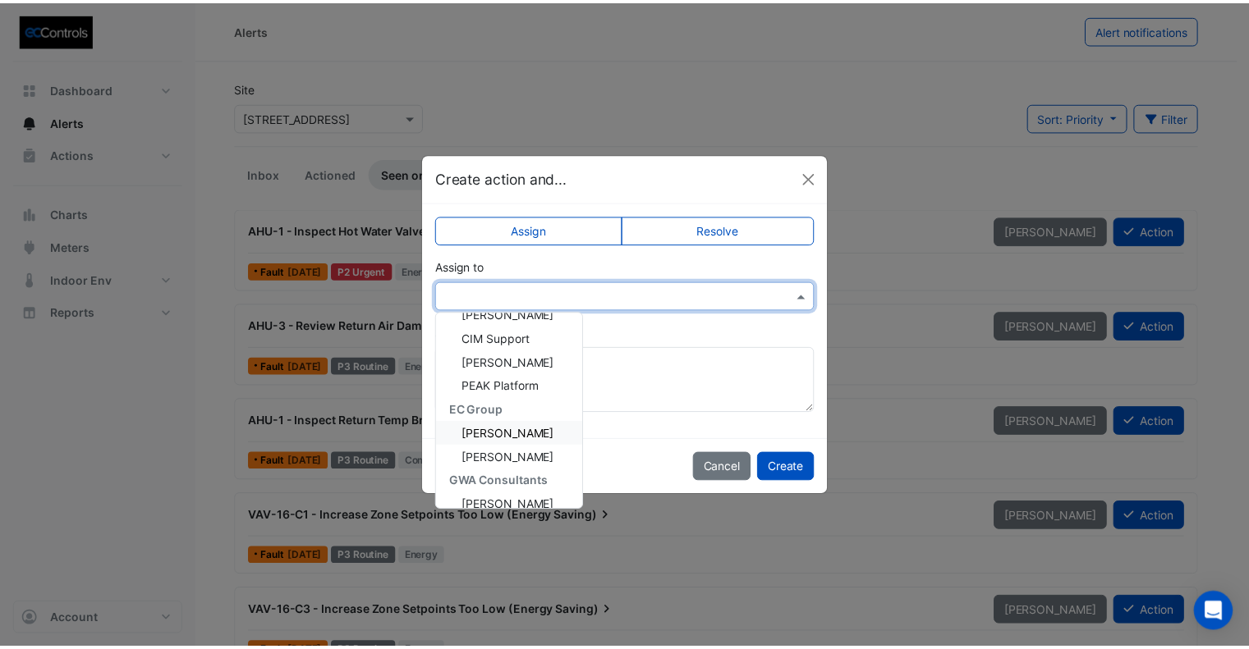
scroll to position [164, 0]
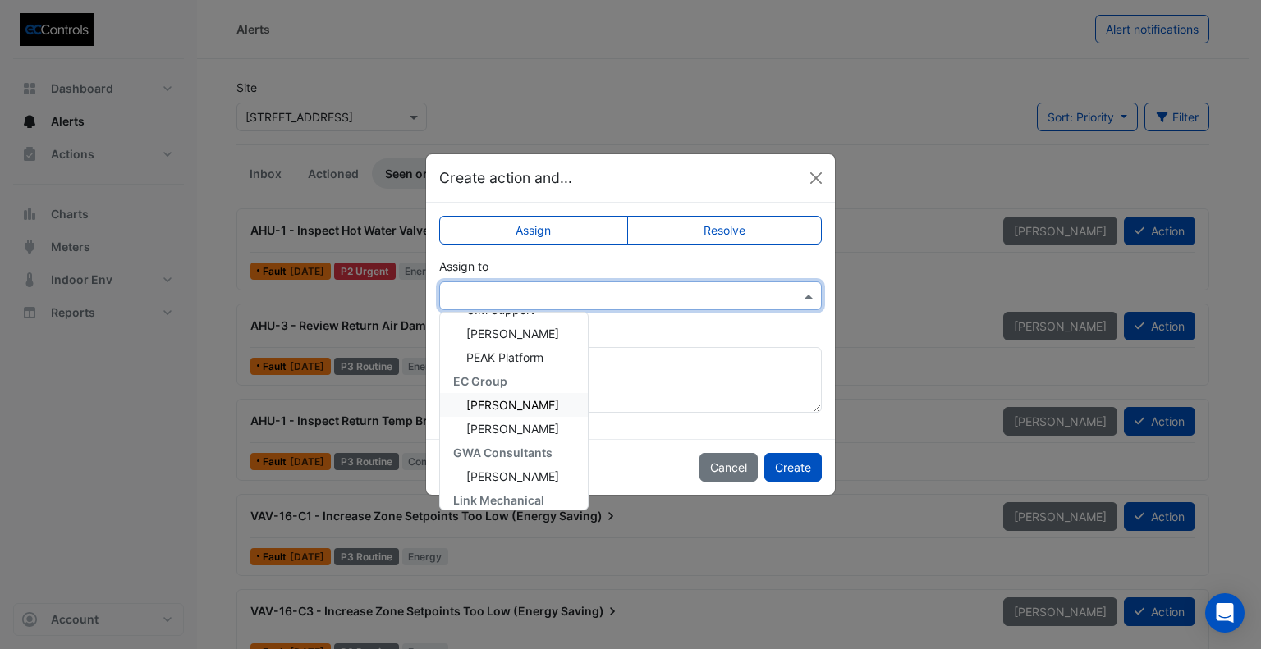
click at [502, 405] on span "[PERSON_NAME]" at bounding box center [512, 405] width 93 height 14
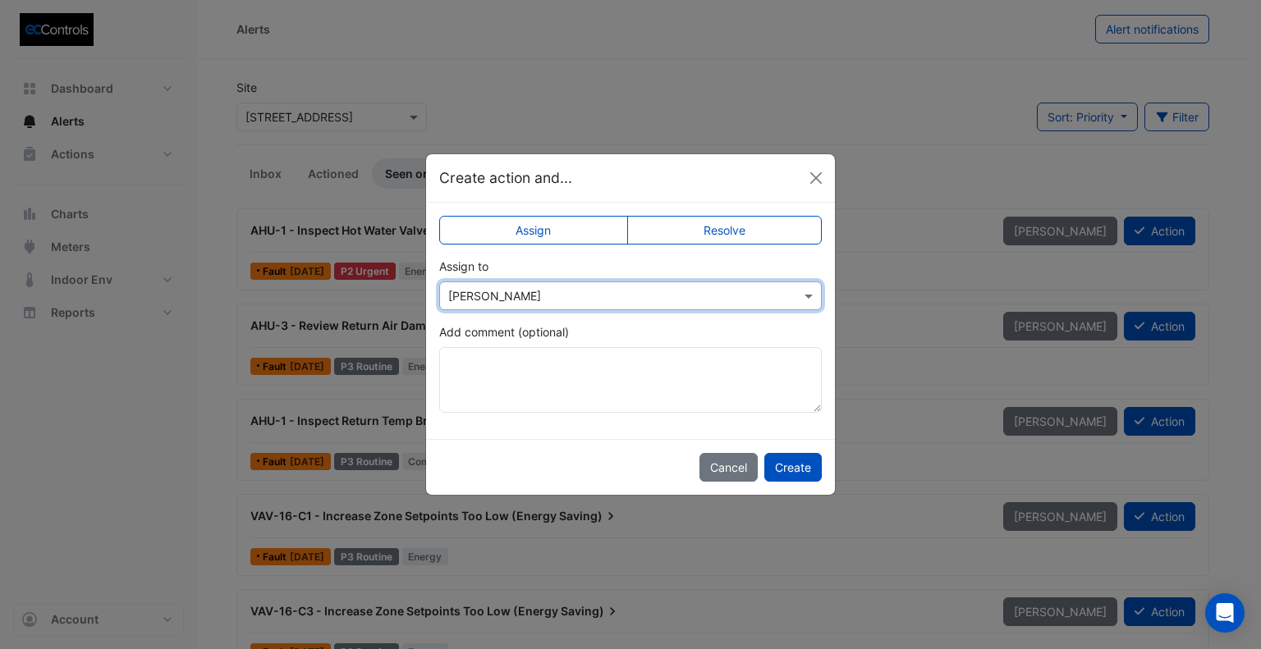
click at [726, 231] on label "Resolve" at bounding box center [724, 230] width 195 height 29
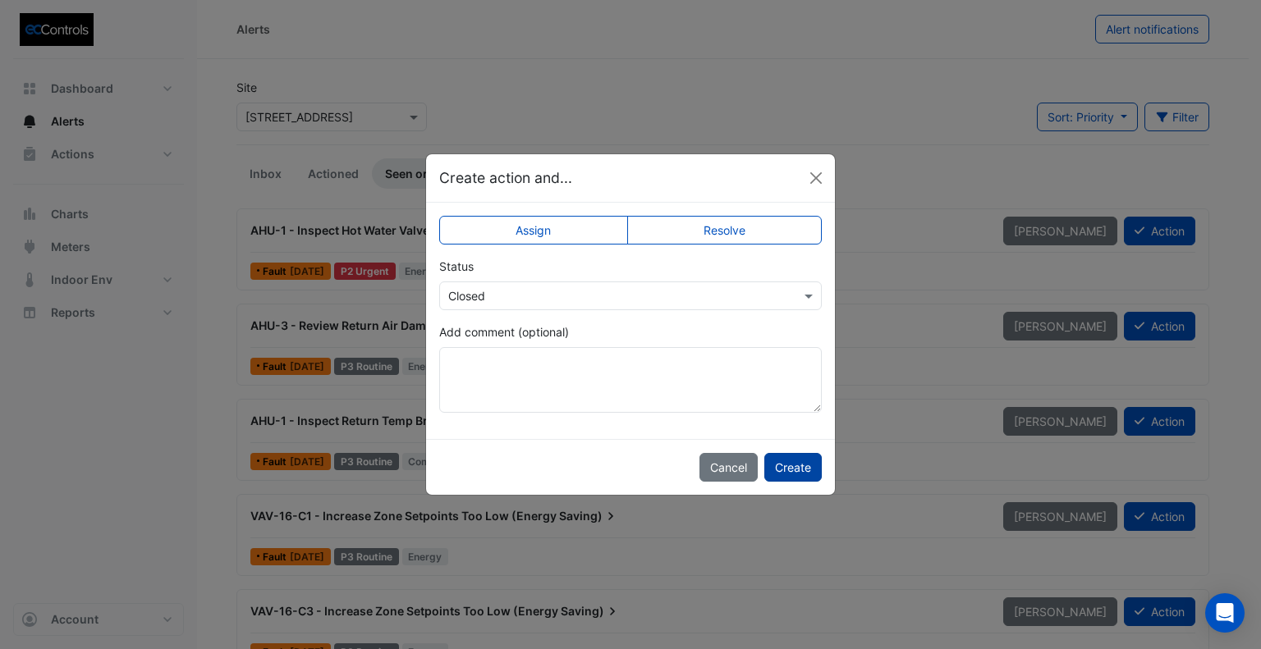
click at [799, 468] on button "Create" at bounding box center [792, 467] width 57 height 29
